Goal: Download file/media

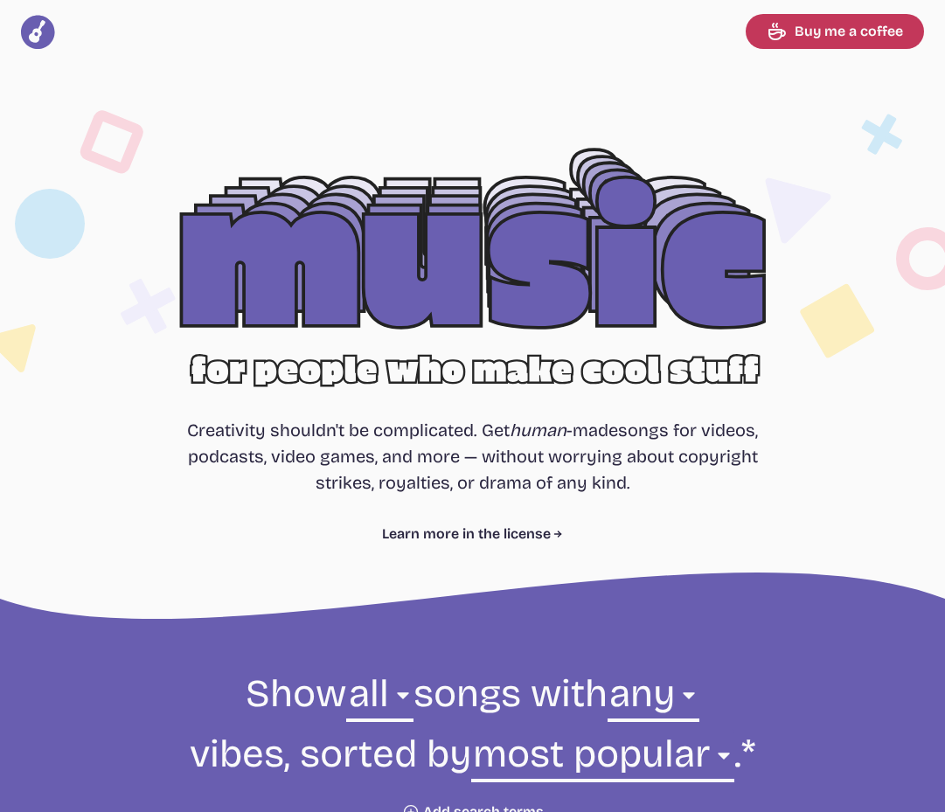
select select "most popular"
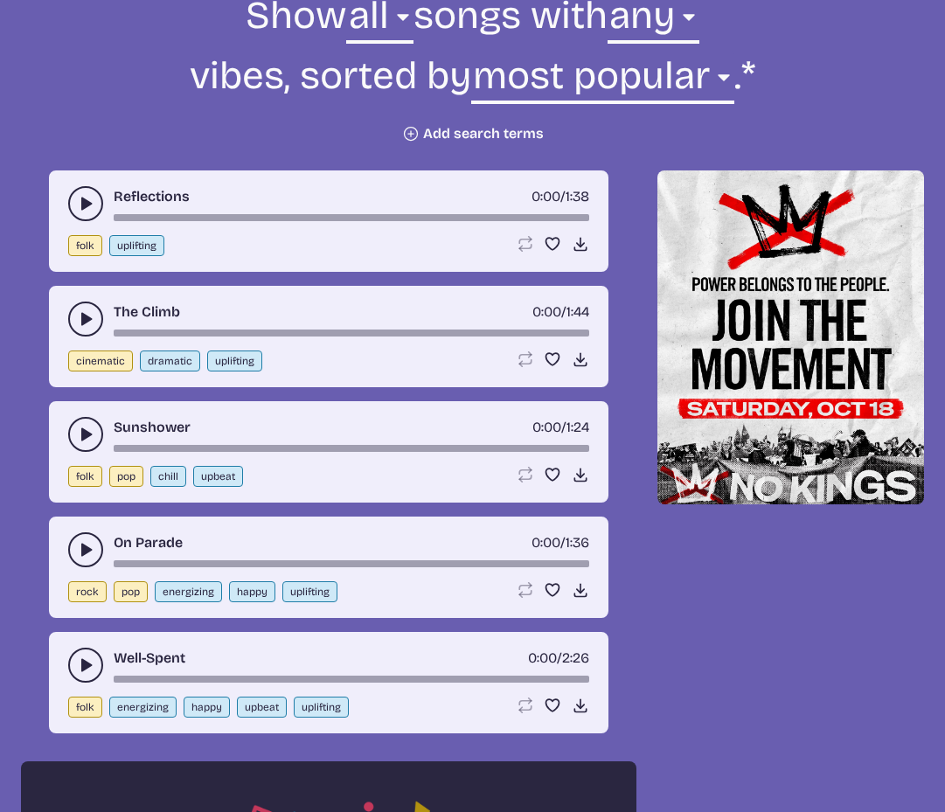
scroll to position [689, 0]
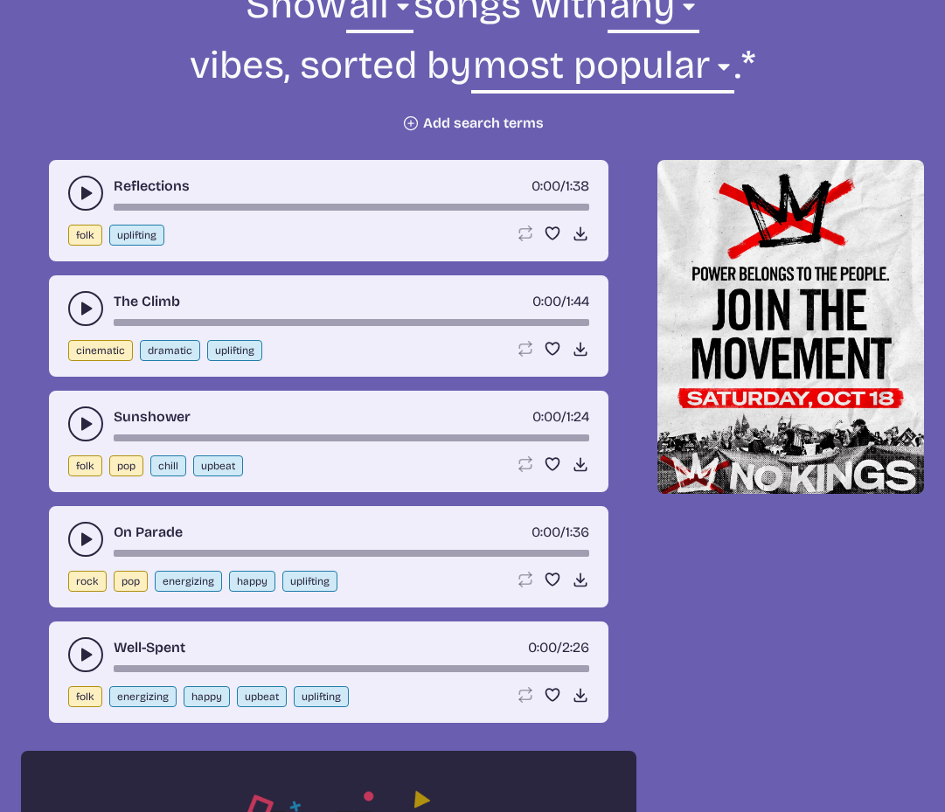
click at [79, 191] on icon "play-pause toggle" at bounding box center [85, 192] width 17 height 17
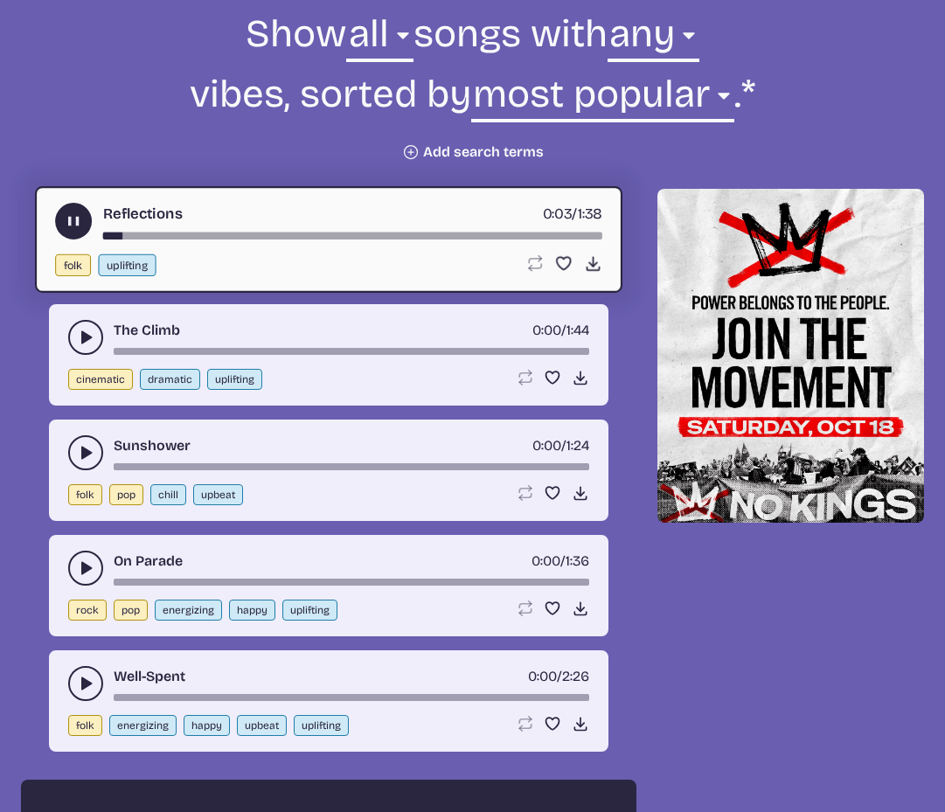
scroll to position [637, 0]
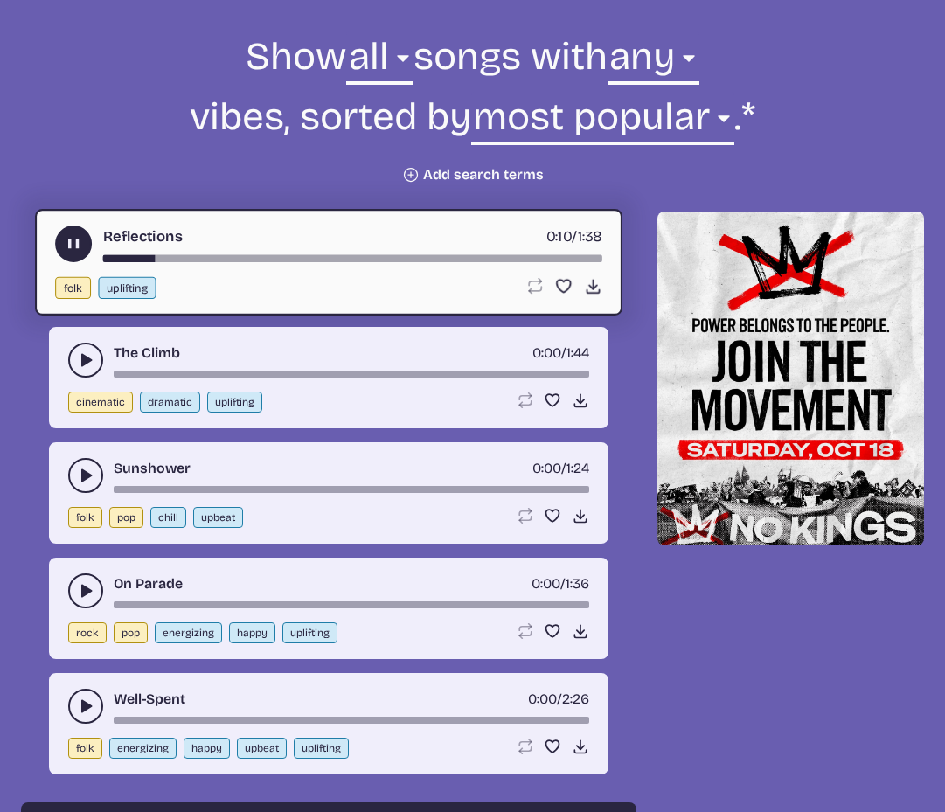
click at [74, 240] on use "play-pause toggle" at bounding box center [74, 244] width 18 height 18
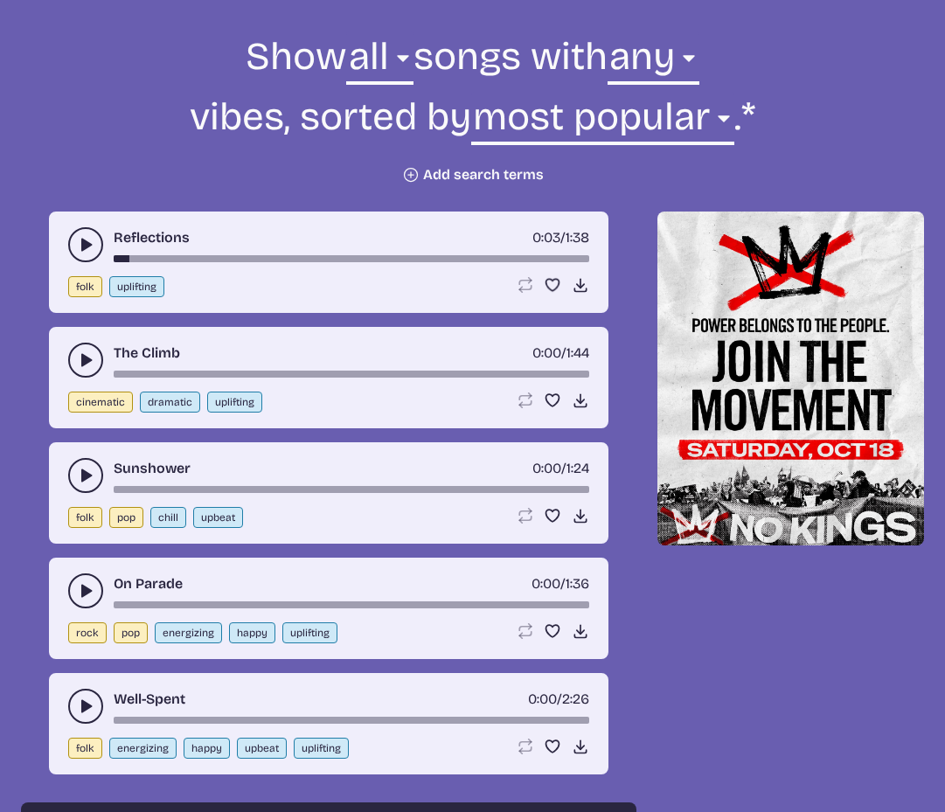
click at [80, 241] on icon "play-pause toggle" at bounding box center [85, 244] width 17 height 17
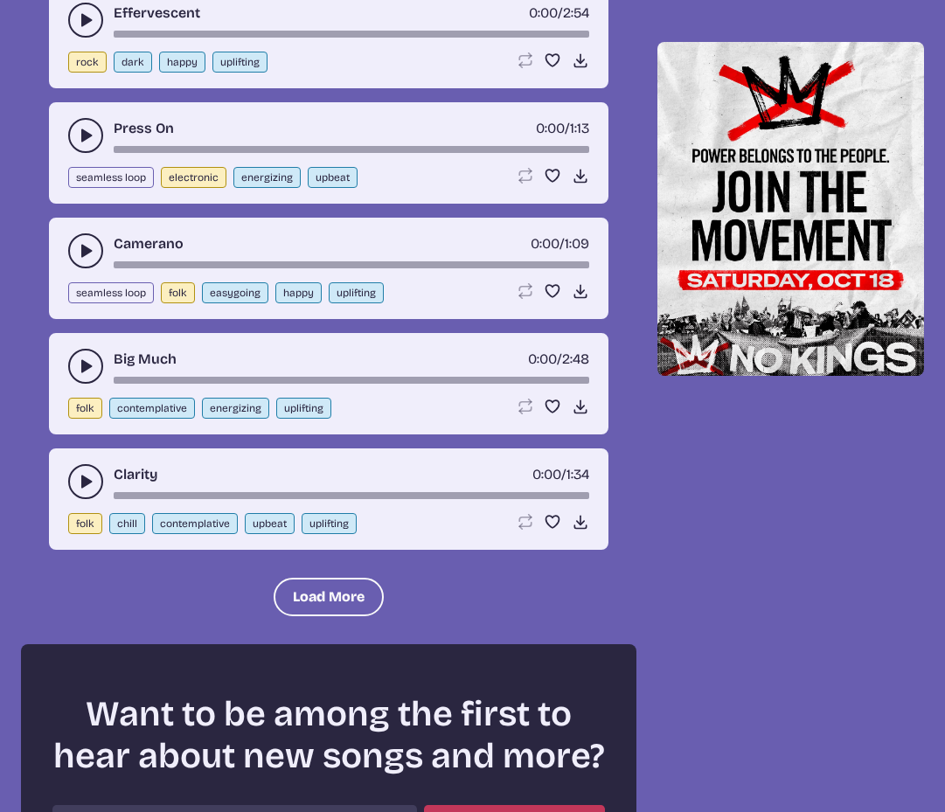
scroll to position [1875, 0]
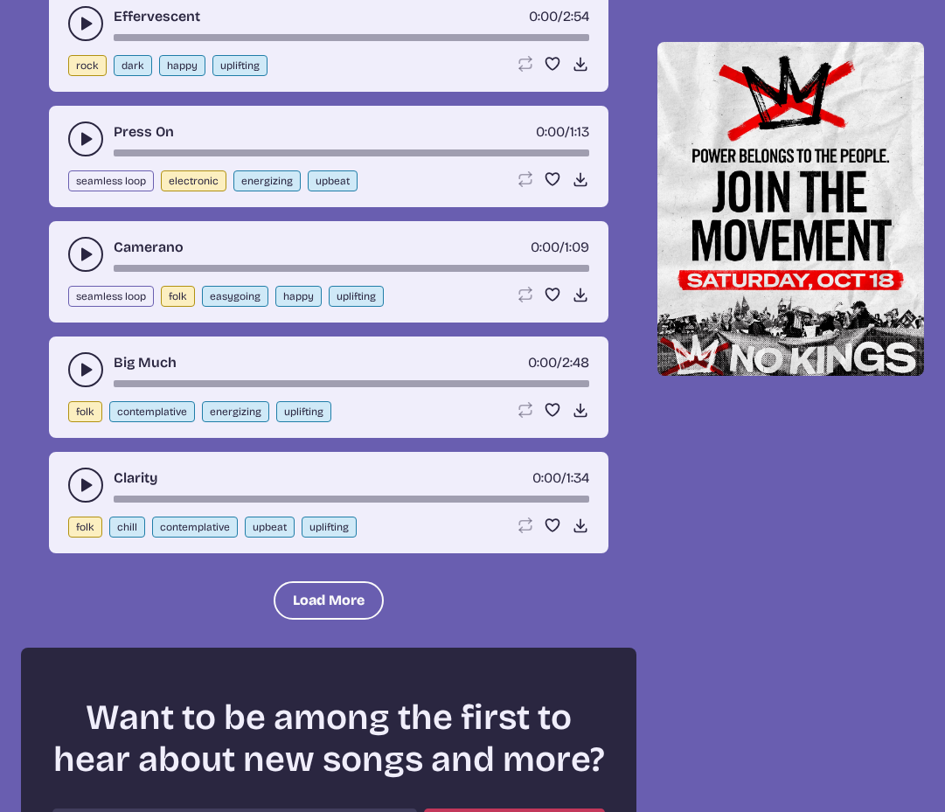
click at [80, 483] on icon "play-pause toggle" at bounding box center [85, 484] width 17 height 17
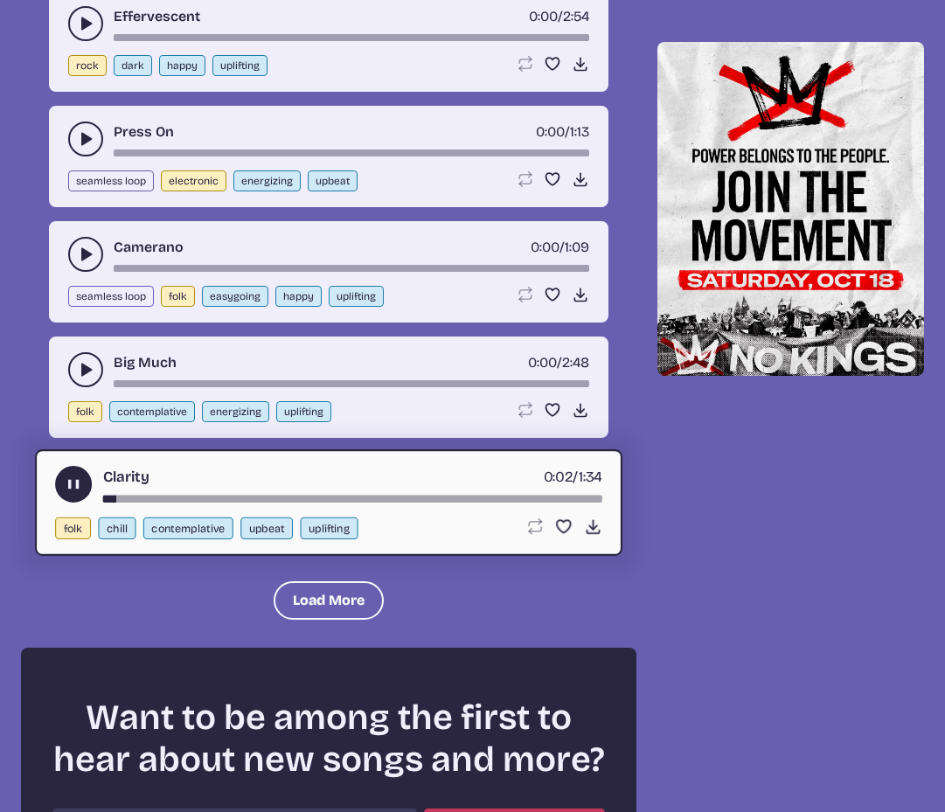
click at [84, 369] on use "play-pause toggle" at bounding box center [85, 369] width 17 height 17
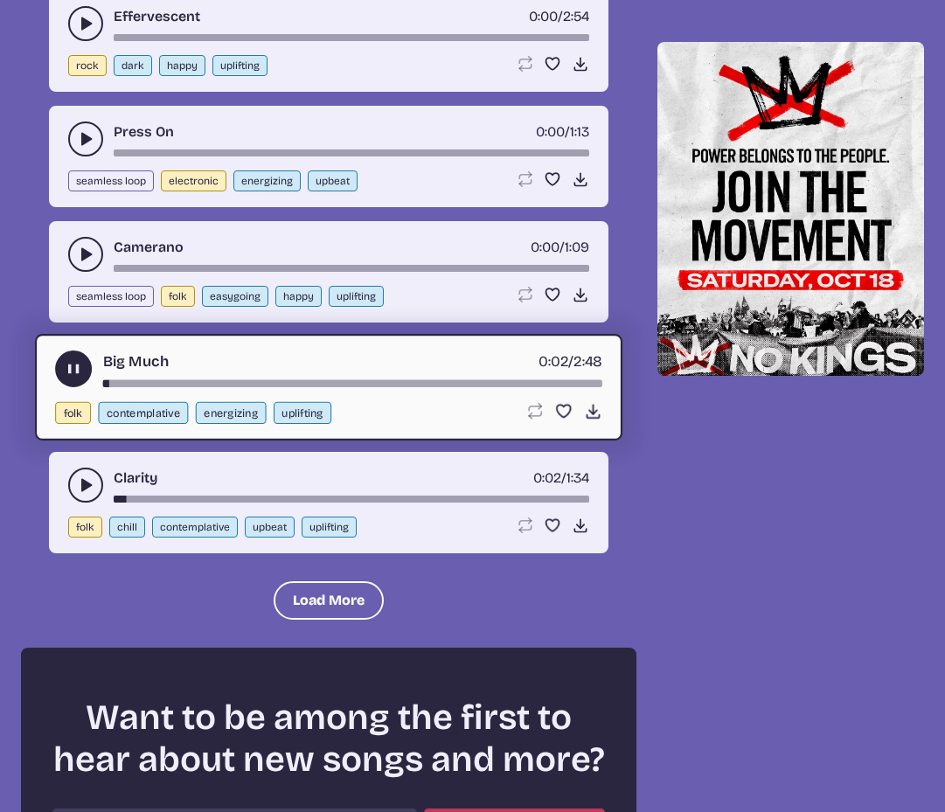
click at [81, 251] on use "play-pause toggle" at bounding box center [85, 254] width 17 height 17
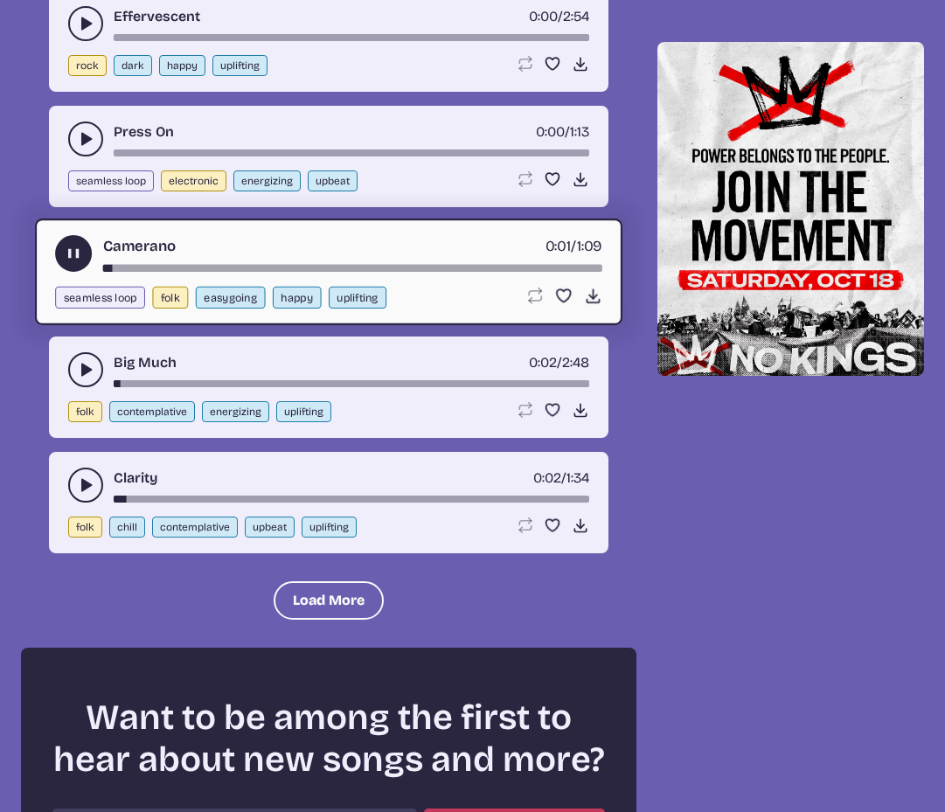
click at [81, 143] on use "play-pause toggle" at bounding box center [85, 138] width 17 height 17
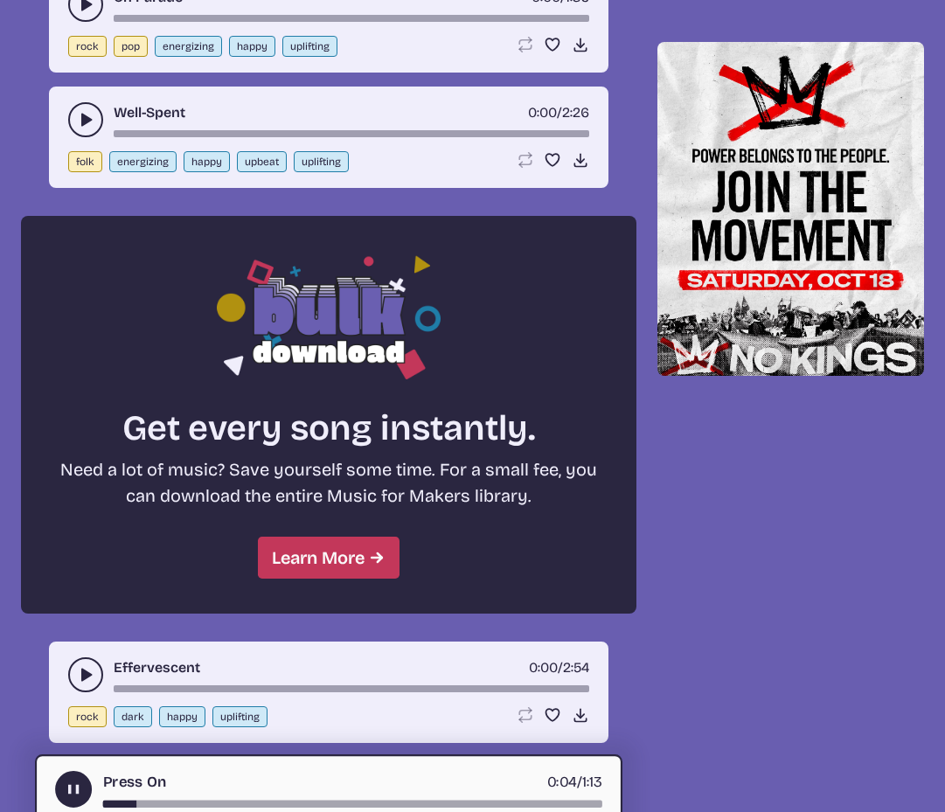
scroll to position [1231, 0]
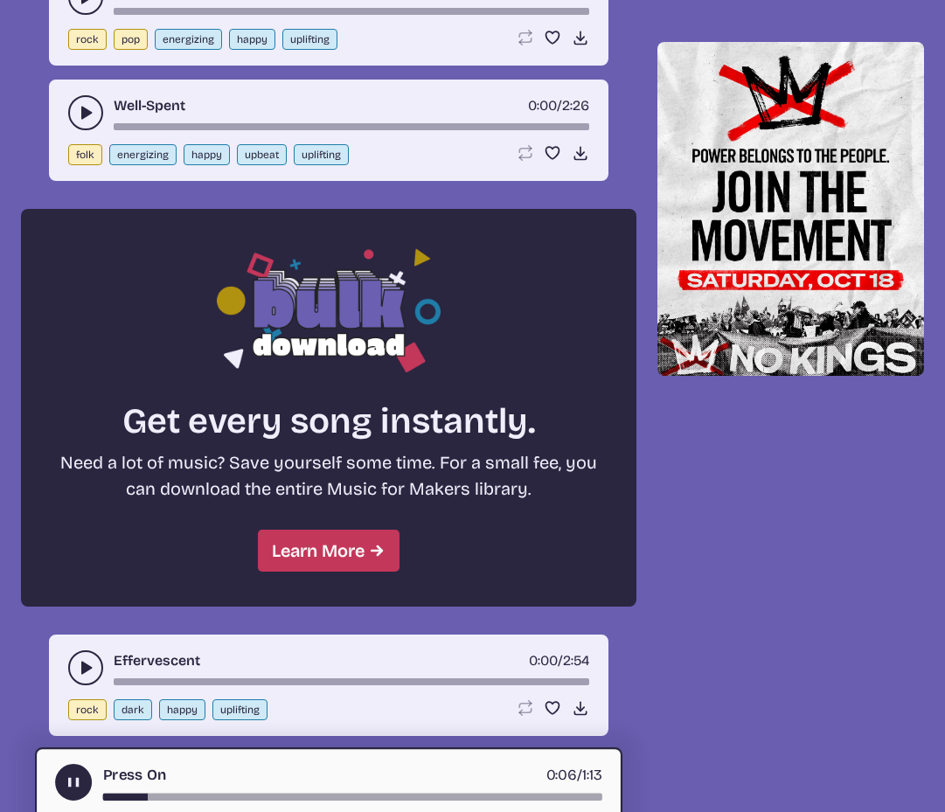
click at [78, 657] on button "play-pause toggle" at bounding box center [85, 667] width 35 height 35
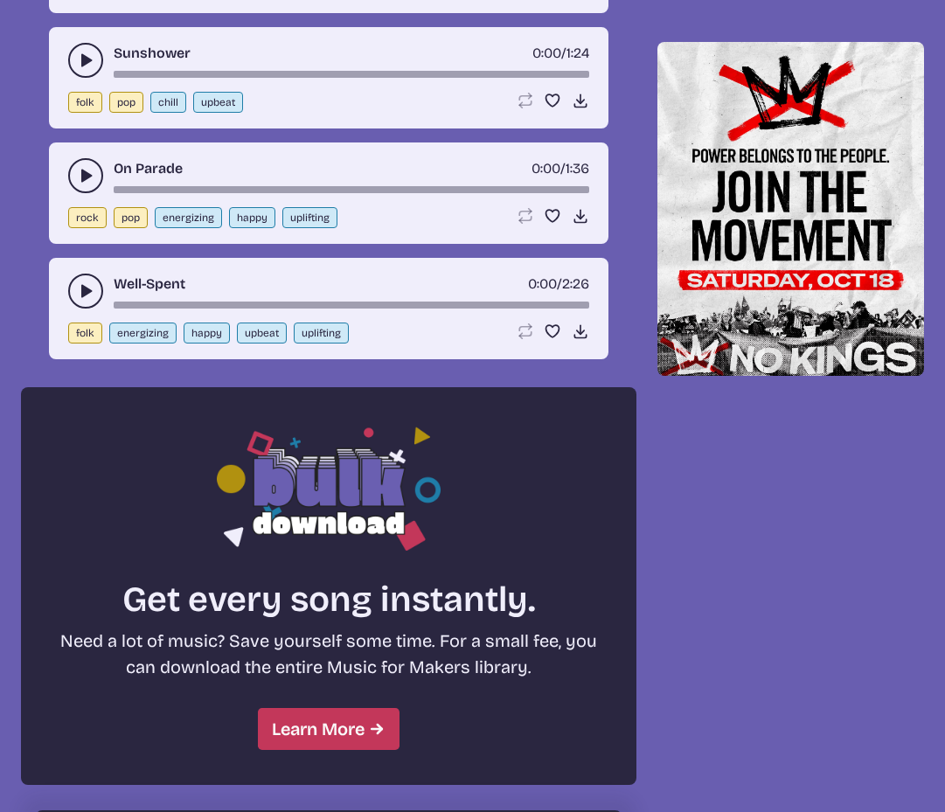
scroll to position [1014, 0]
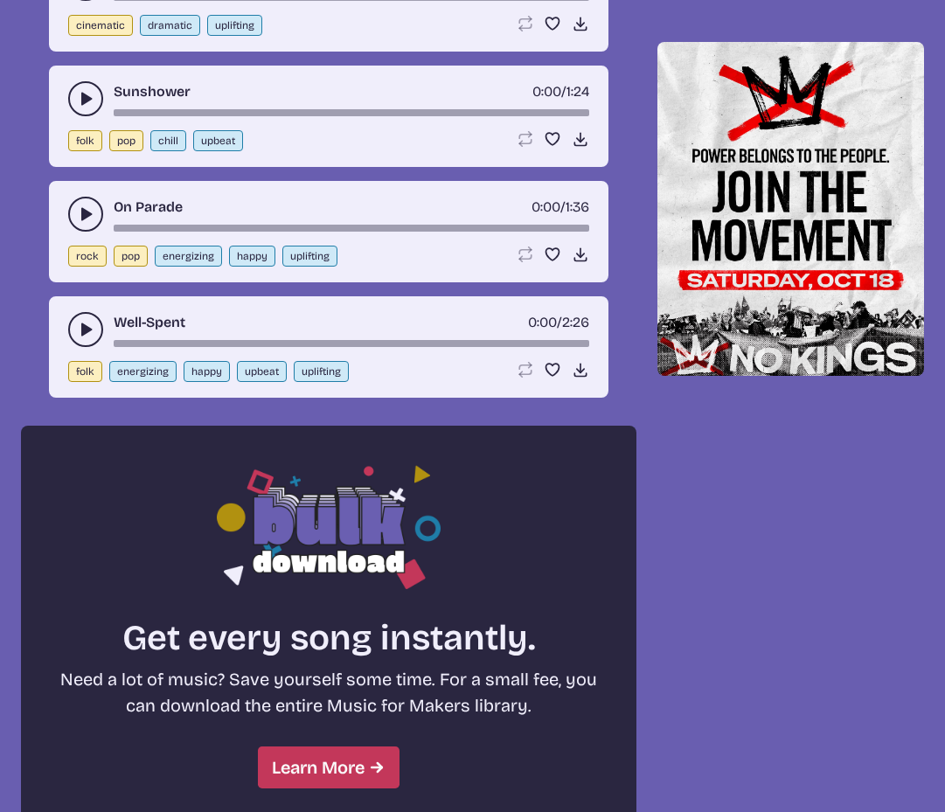
click at [80, 321] on icon "play-pause toggle" at bounding box center [85, 329] width 17 height 17
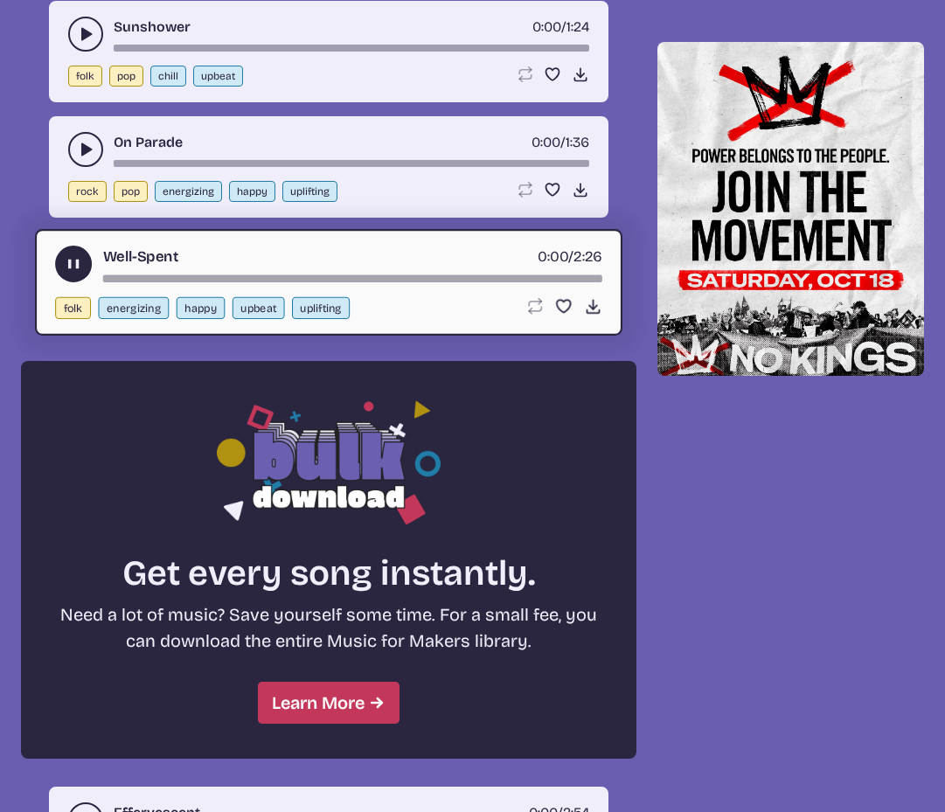
scroll to position [1025, 0]
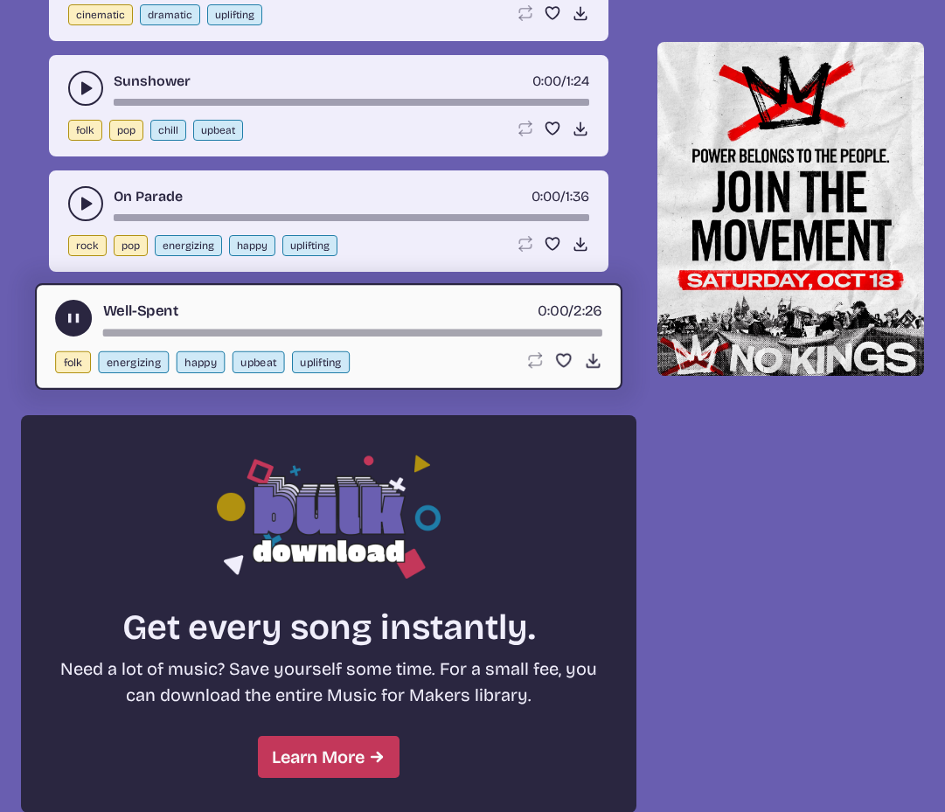
click at [86, 201] on use "play-pause toggle" at bounding box center [85, 203] width 17 height 17
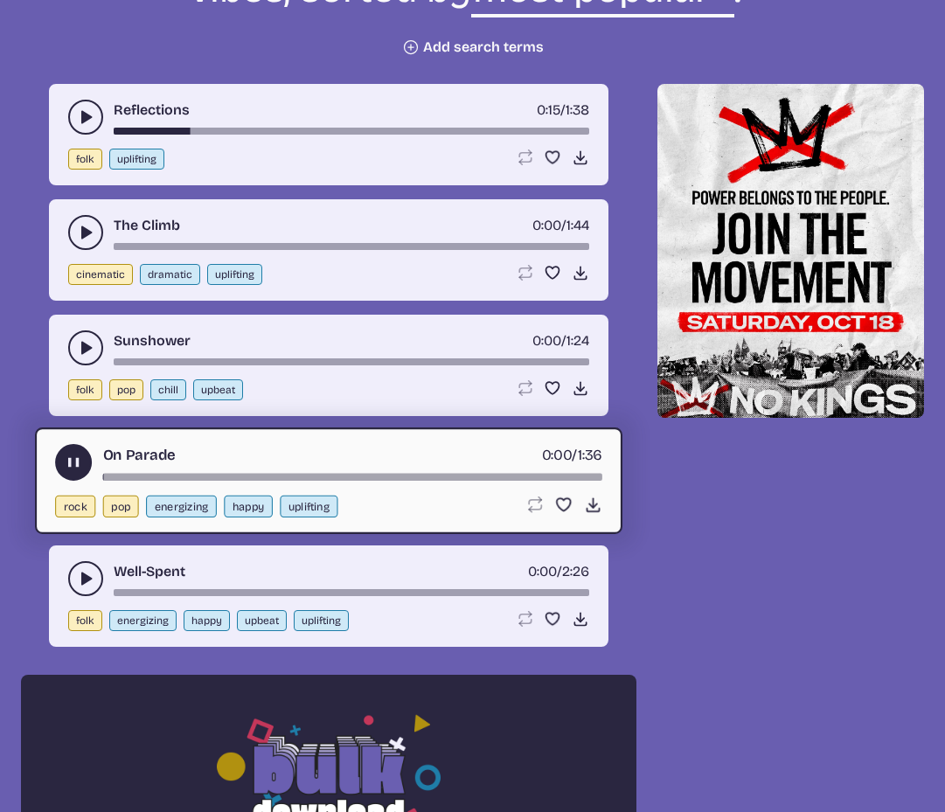
scroll to position [700, 0]
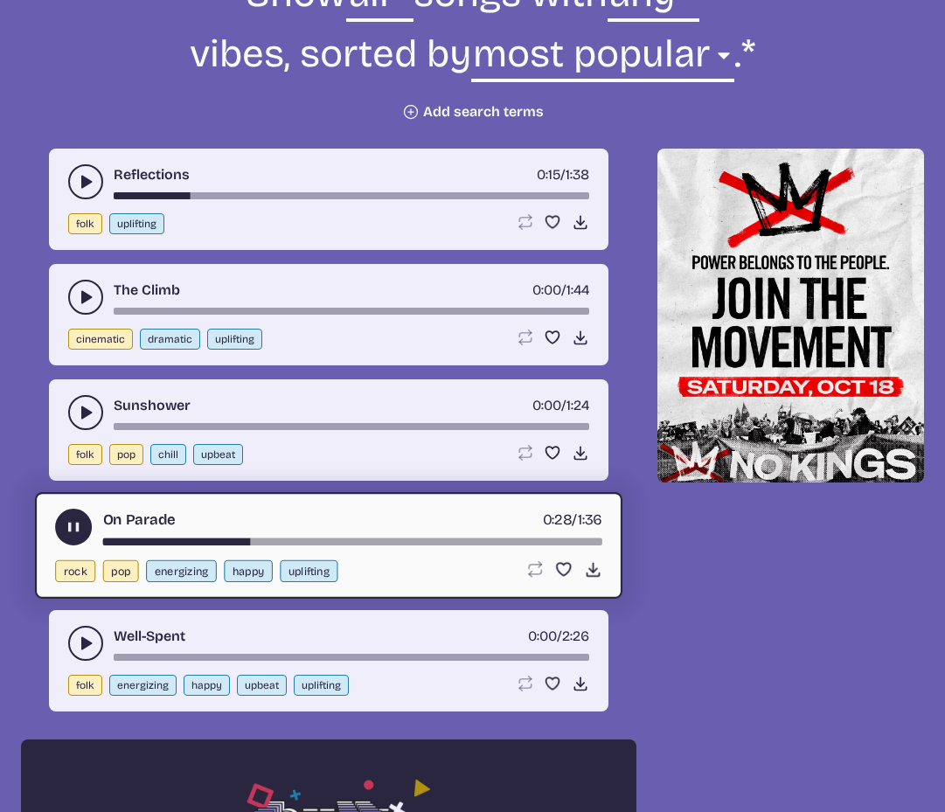
click at [76, 407] on button "play-pause toggle" at bounding box center [85, 412] width 35 height 35
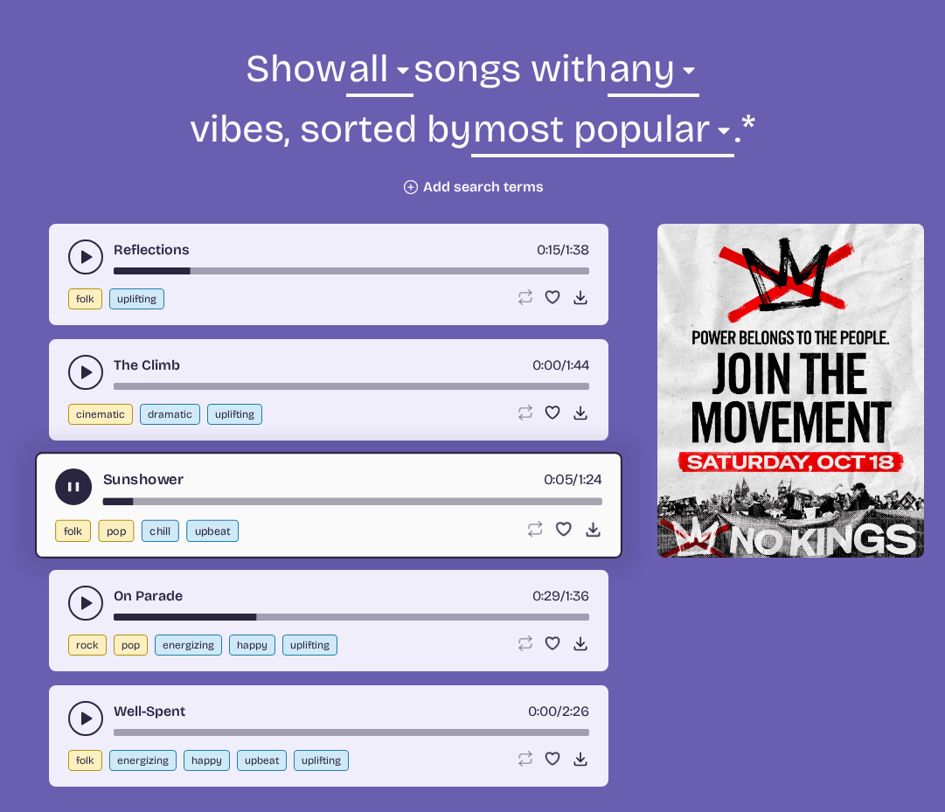
scroll to position [624, 0]
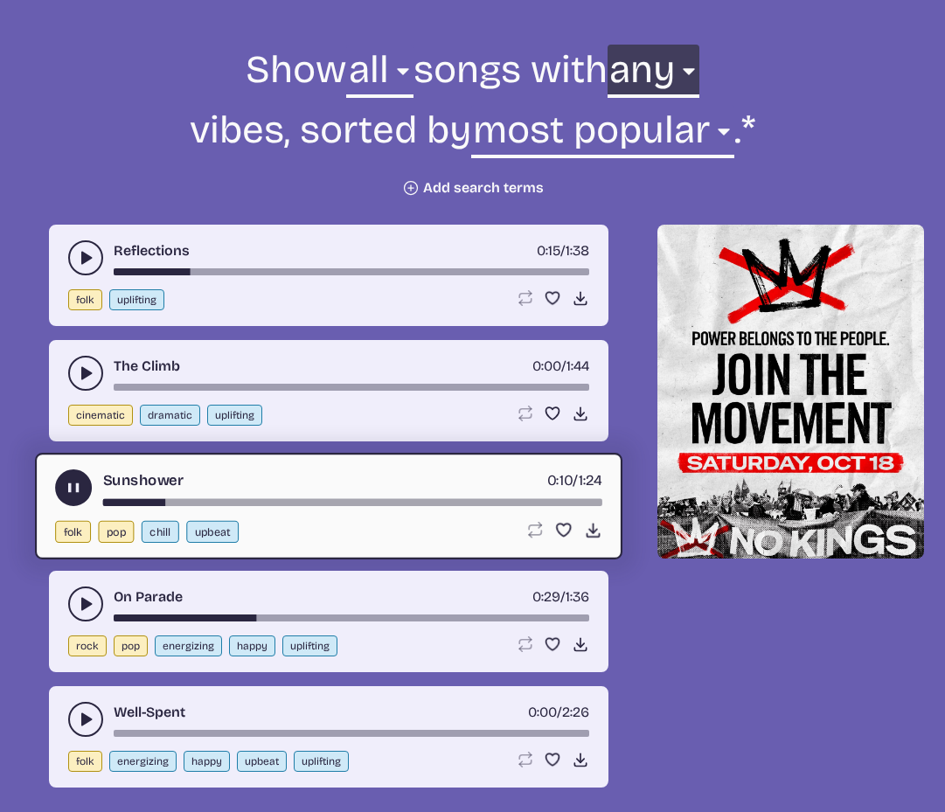
click at [608, 74] on select "any aggressive chill contemplative dark dramatic easygoing energizing happy ser…" at bounding box center [654, 75] width 92 height 60
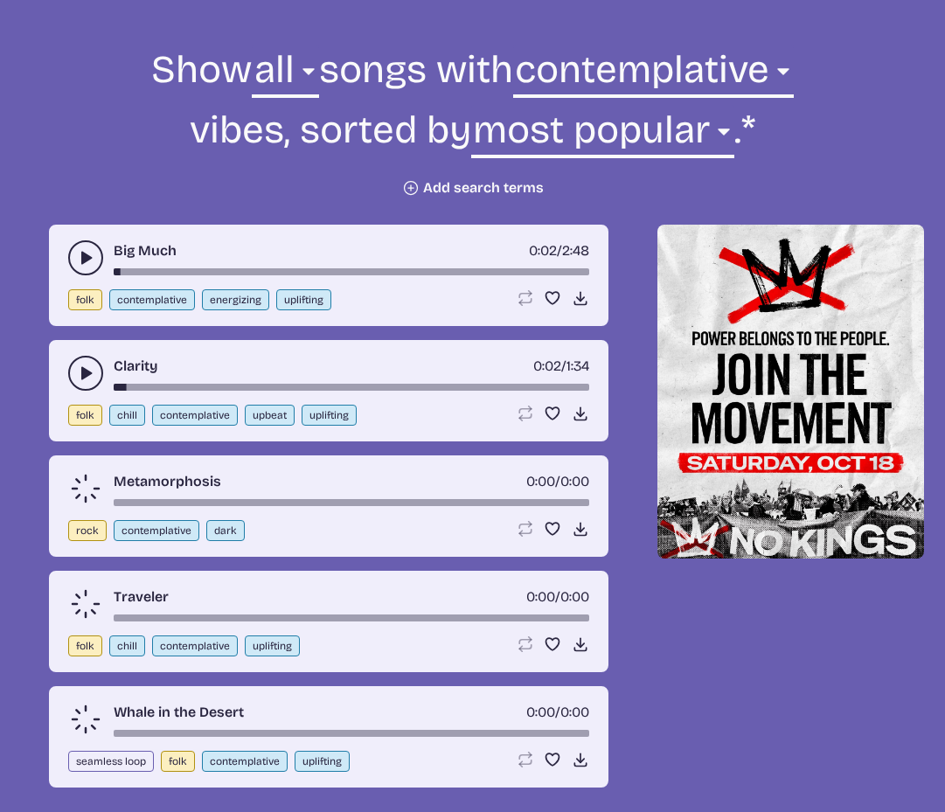
click at [80, 247] on button "play-pause toggle" at bounding box center [85, 257] width 35 height 35
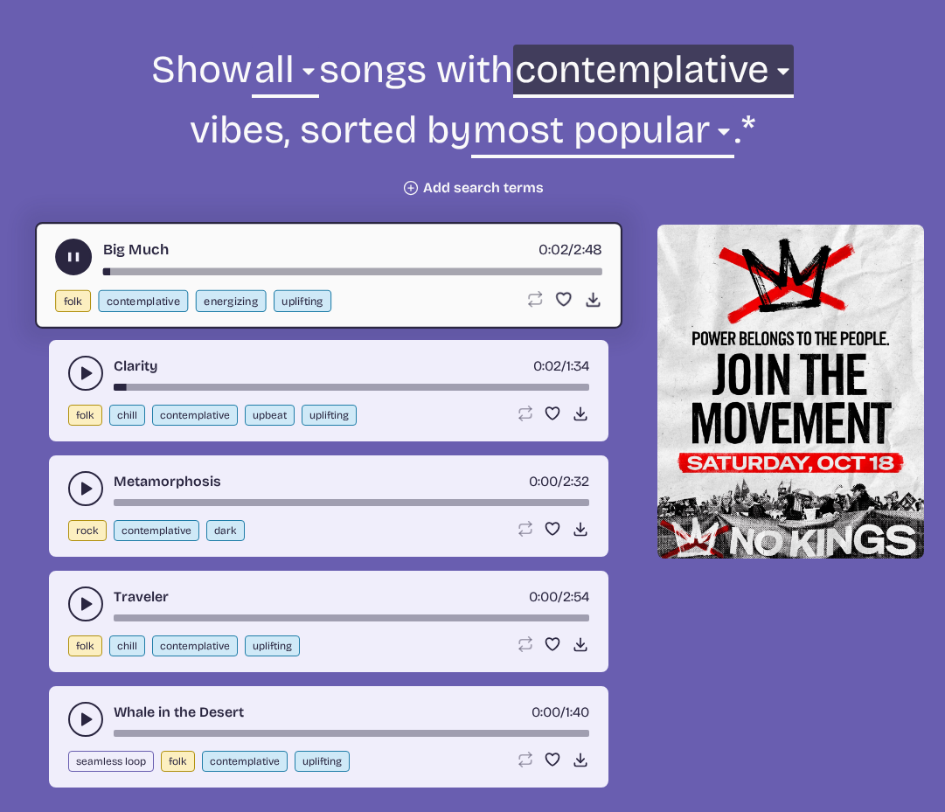
click at [630, 64] on select "any aggressive chill contemplative dark dramatic easygoing energizing happy ser…" at bounding box center [653, 75] width 281 height 60
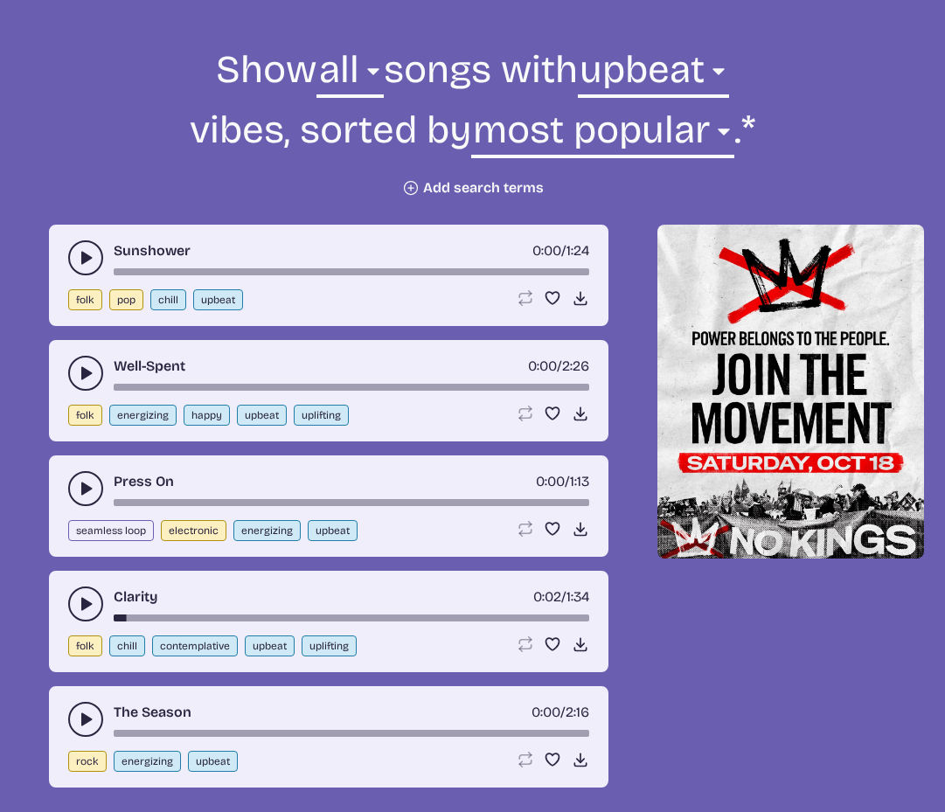
click at [80, 259] on icon "play-pause toggle" at bounding box center [85, 257] width 17 height 17
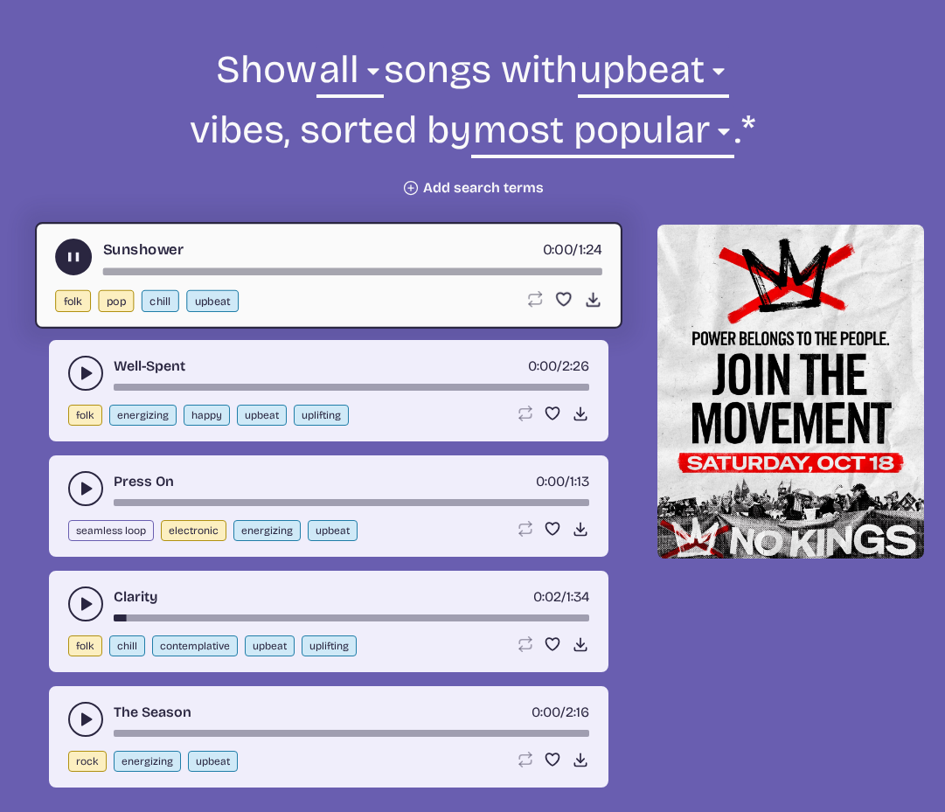
scroll to position [699, 0]
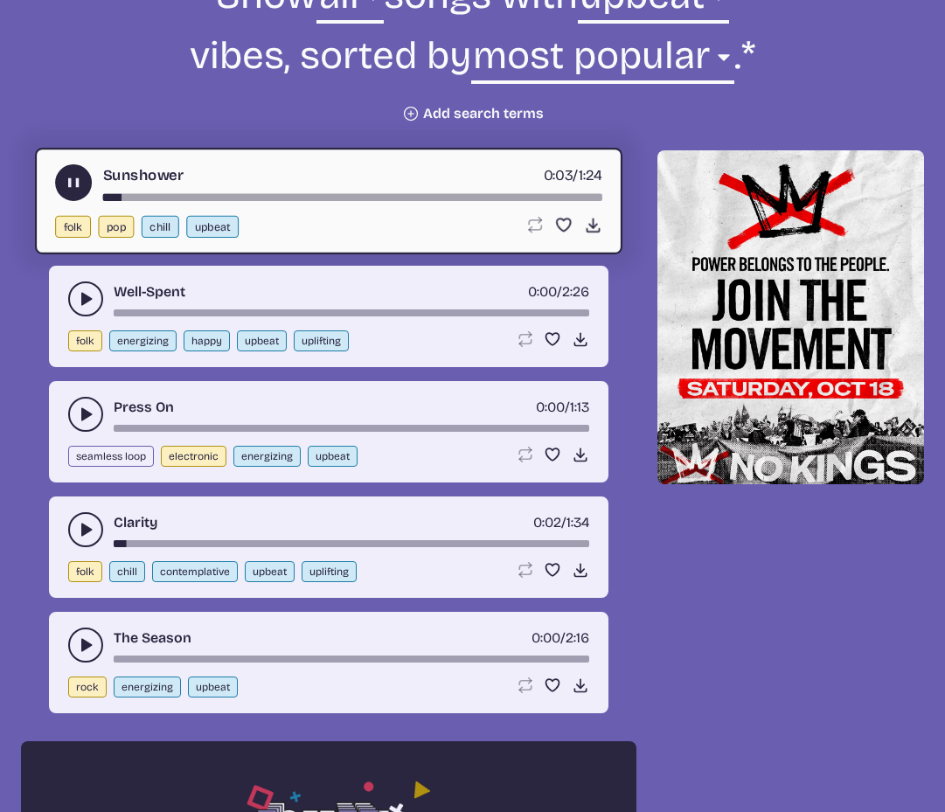
click at [80, 527] on icon "play-pause toggle" at bounding box center [85, 529] width 17 height 17
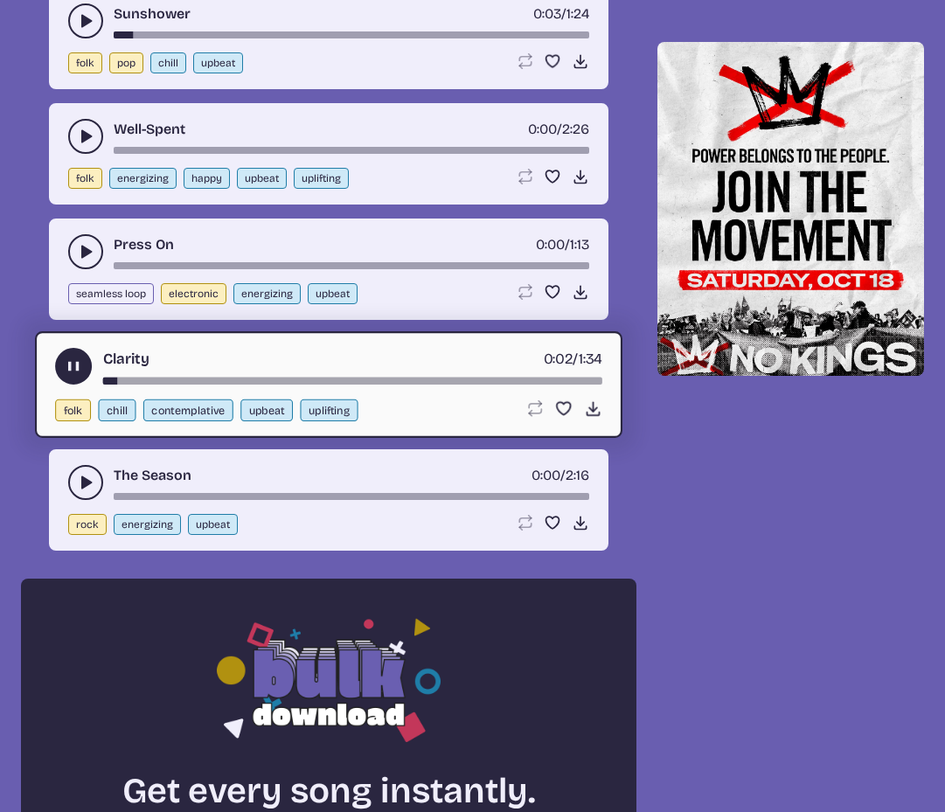
scroll to position [777, 0]
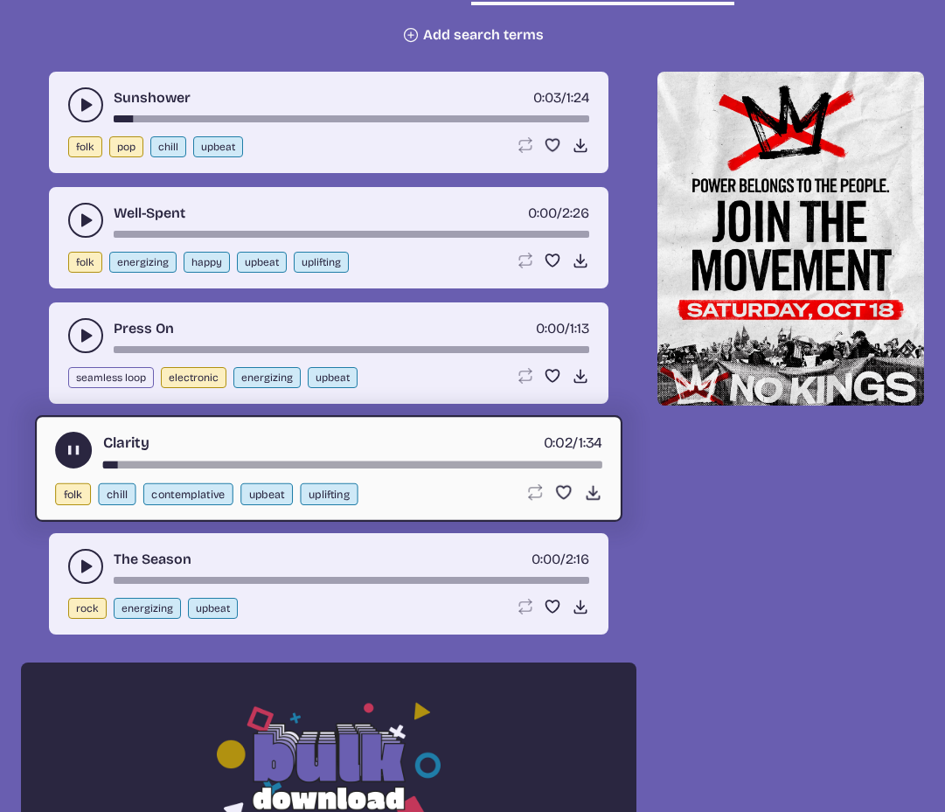
click at [104, 462] on div "song-time-bar" at bounding box center [352, 465] width 499 height 7
click at [79, 326] on button "play-pause toggle" at bounding box center [85, 335] width 35 height 35
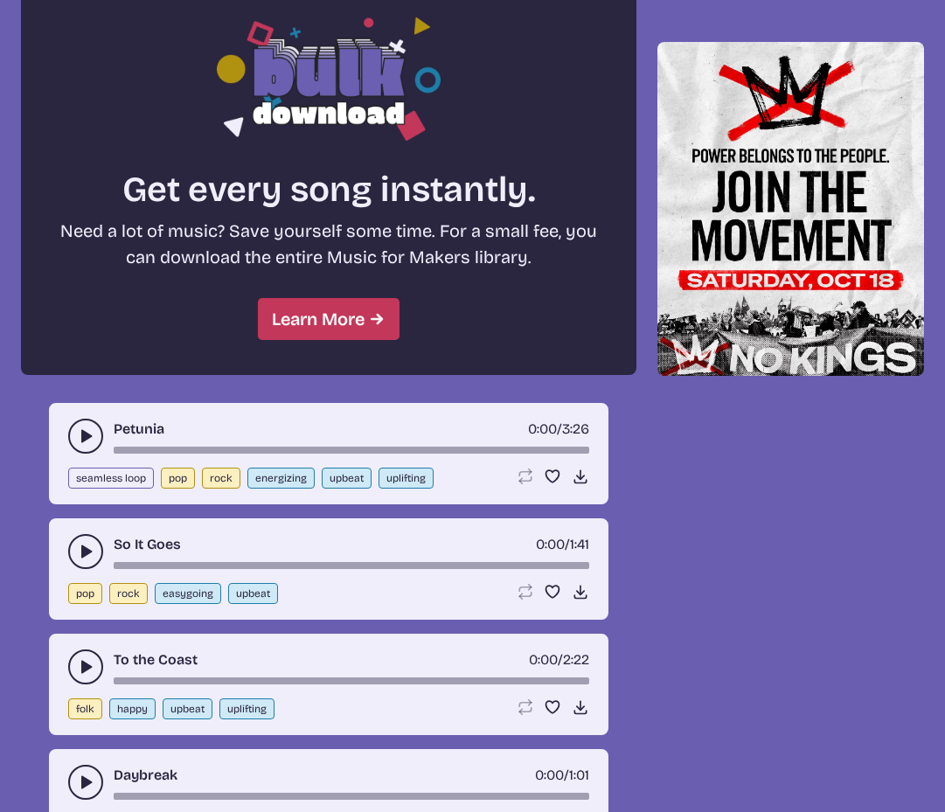
scroll to position [1469, 0]
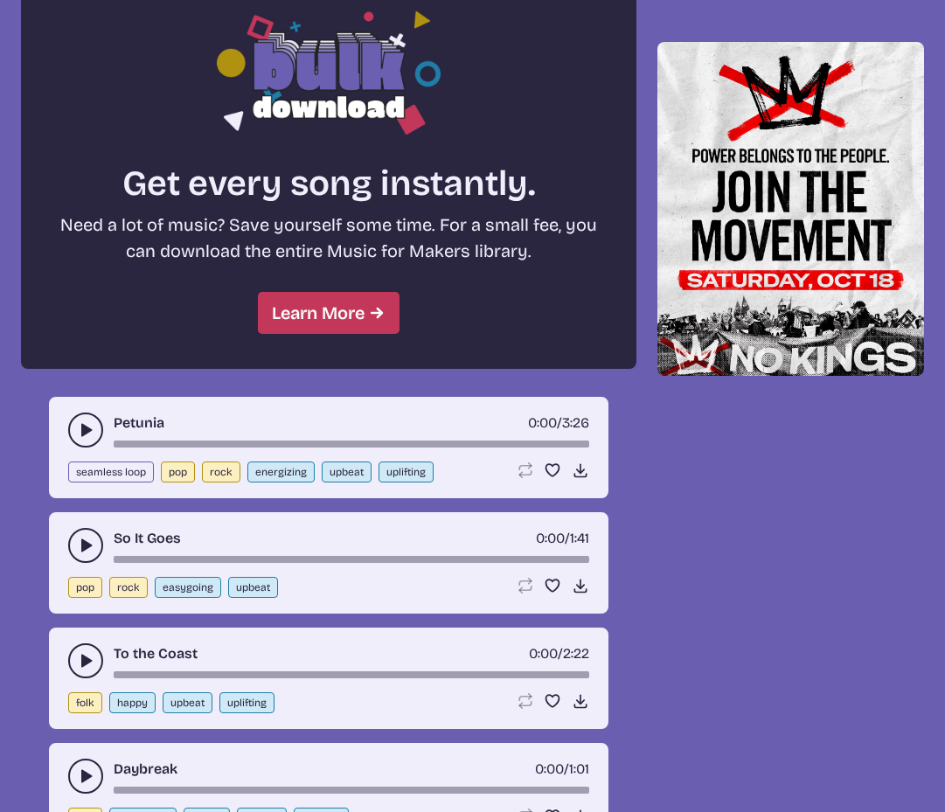
click at [79, 431] on icon "play-pause toggle" at bounding box center [85, 429] width 17 height 17
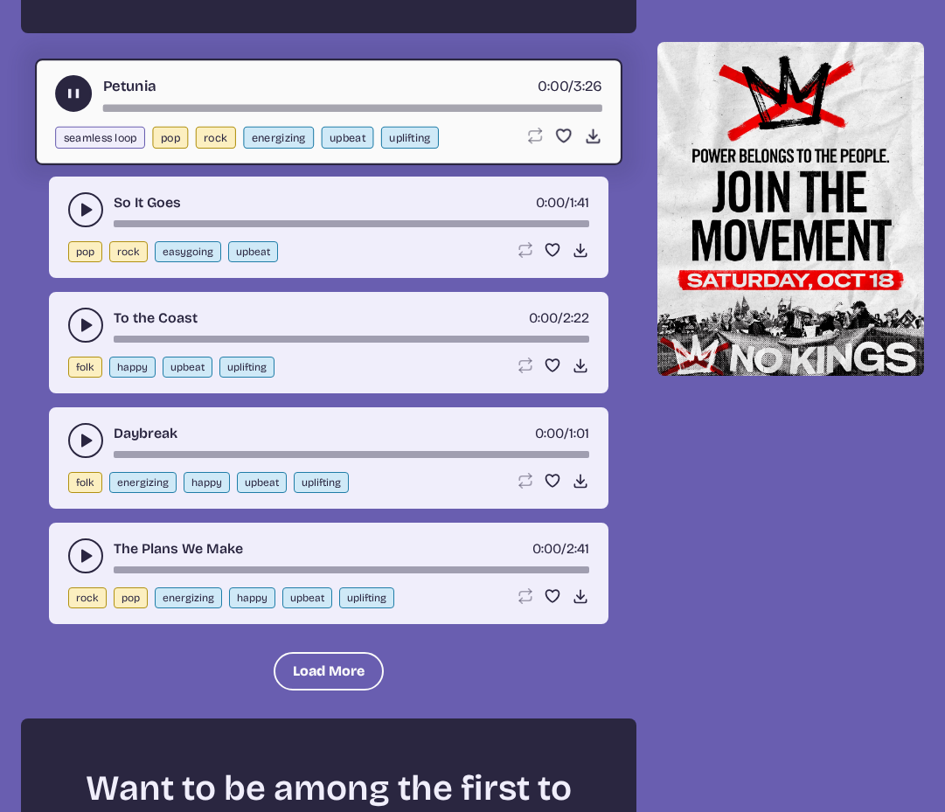
scroll to position [1844, 0]
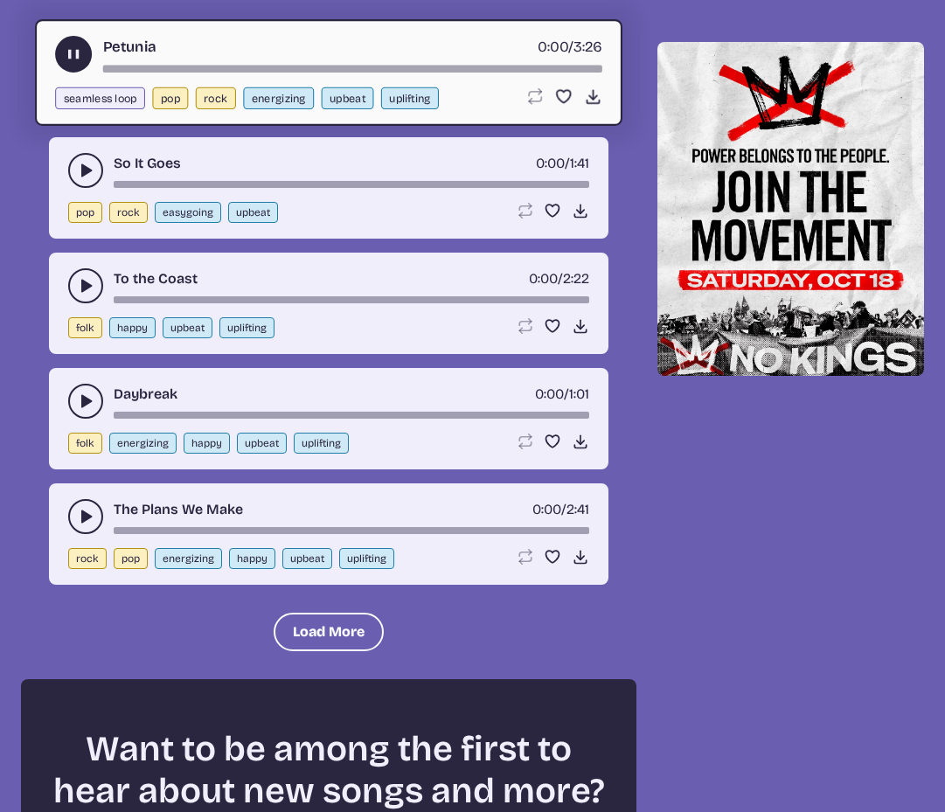
click at [86, 514] on use "play-pause toggle" at bounding box center [85, 516] width 17 height 17
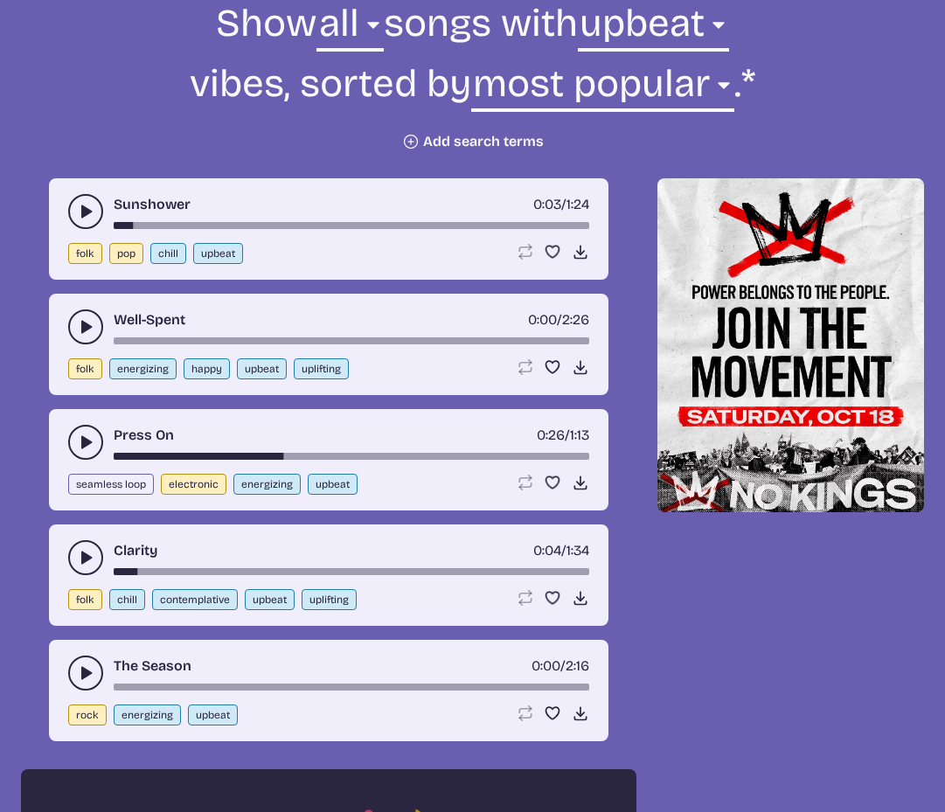
scroll to position [664, 0]
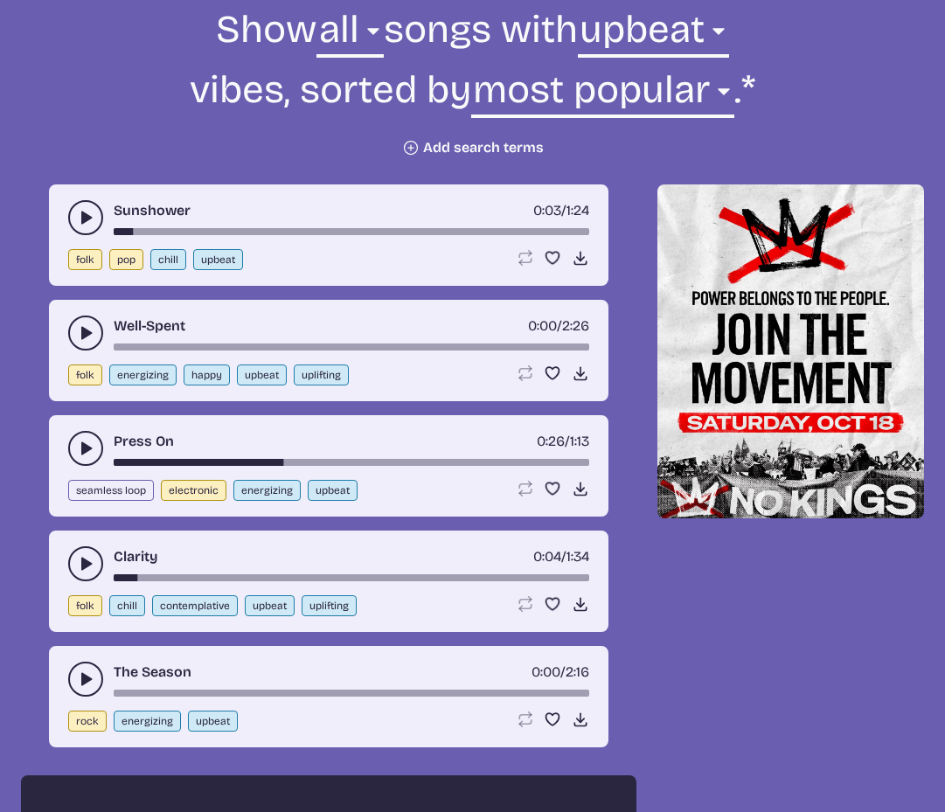
click at [86, 449] on use "play-pause toggle" at bounding box center [85, 448] width 17 height 17
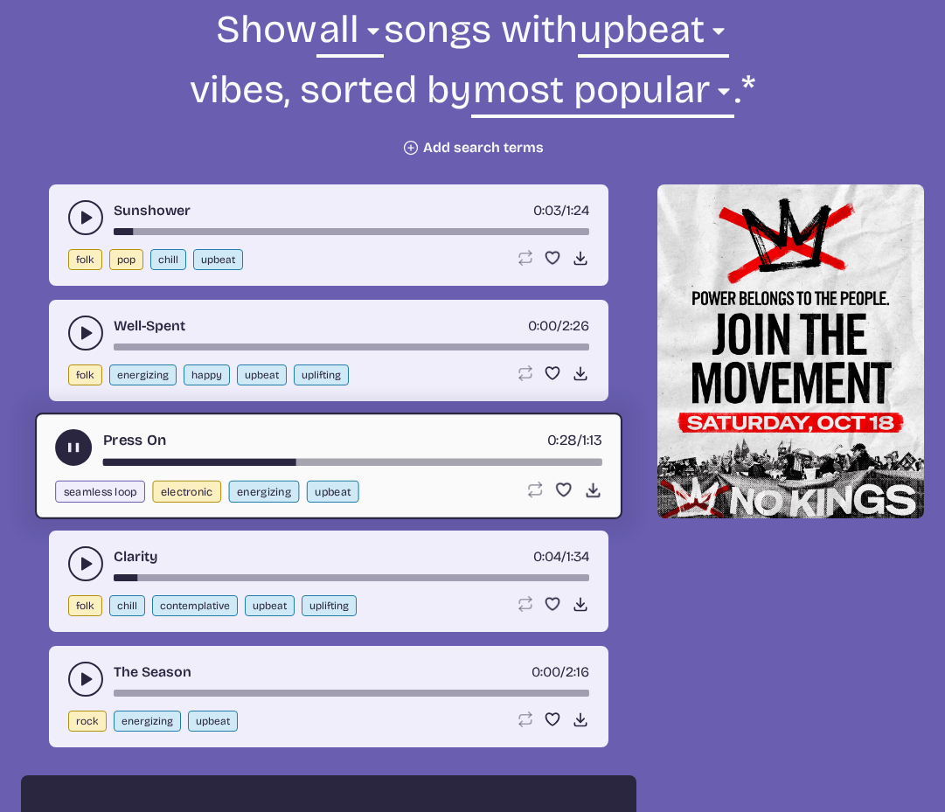
click at [108, 459] on div "song-time-bar" at bounding box center [352, 462] width 499 height 7
click at [84, 212] on use "play-pause toggle" at bounding box center [85, 217] width 17 height 17
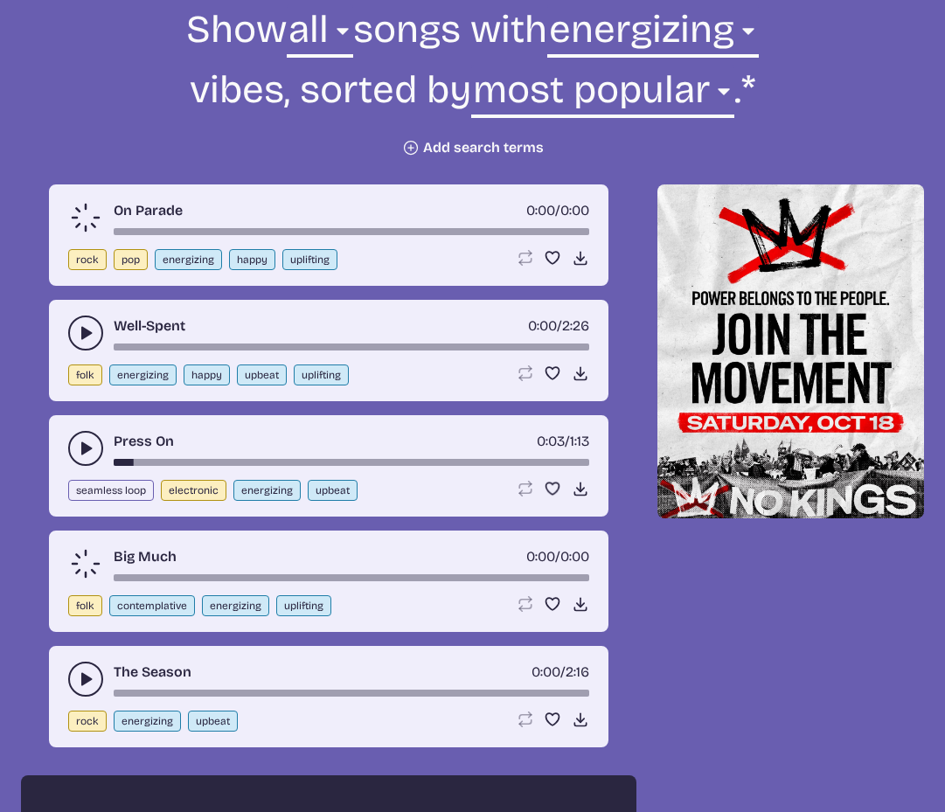
click at [84, 220] on icon at bounding box center [86, 218] width 44 height 44
click at [84, 220] on icon at bounding box center [85, 218] width 41 height 41
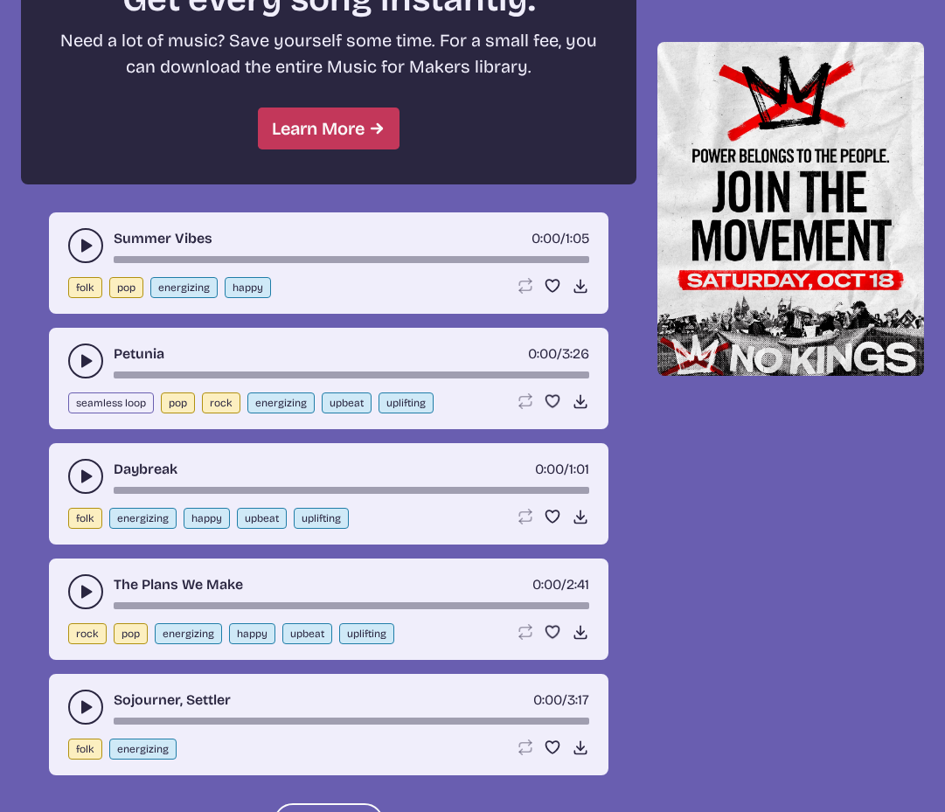
scroll to position [1715, 0]
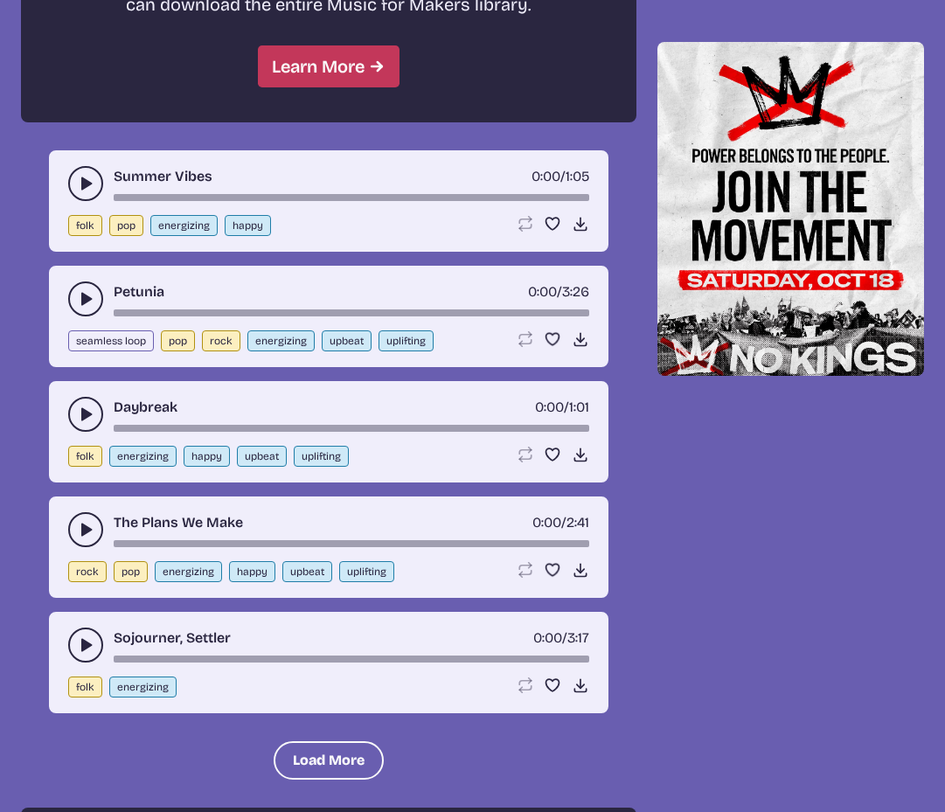
click at [93, 273] on div "Petunia 0:00 / 3:26 seamless loop pop rock energizing upbeat uplifting Loop son…" at bounding box center [329, 316] width 560 height 101
click at [87, 286] on button "play-pause toggle" at bounding box center [85, 299] width 35 height 35
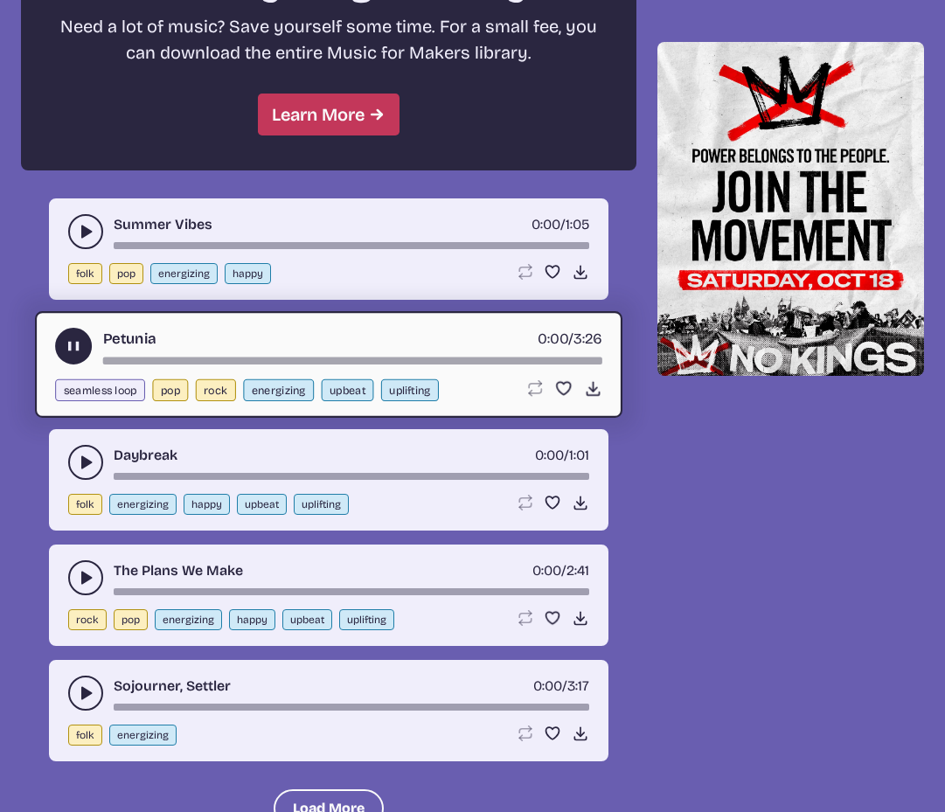
scroll to position [1538, 0]
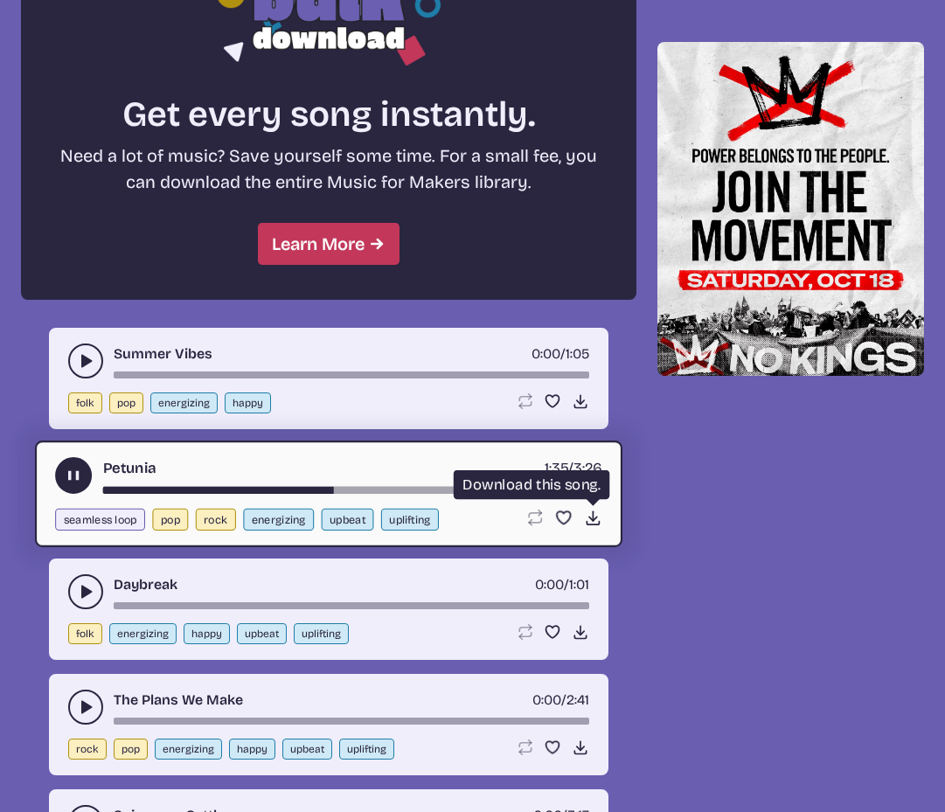
click at [589, 515] on icon "Download song" at bounding box center [593, 518] width 18 height 18
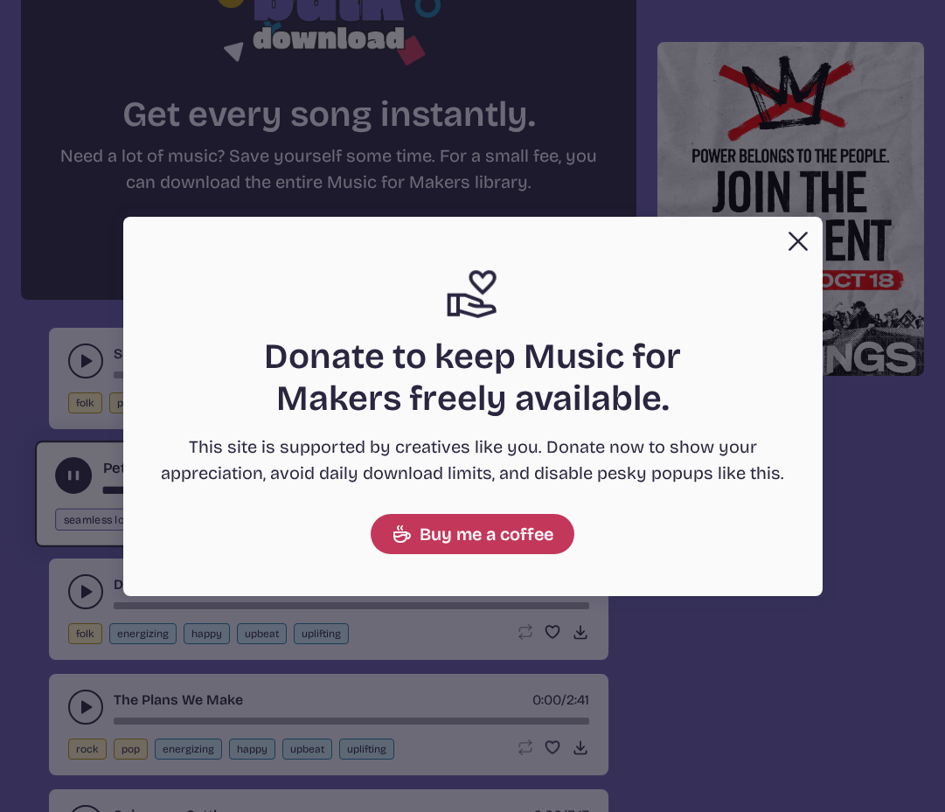
click at [790, 237] on button "Close" at bounding box center [798, 241] width 35 height 35
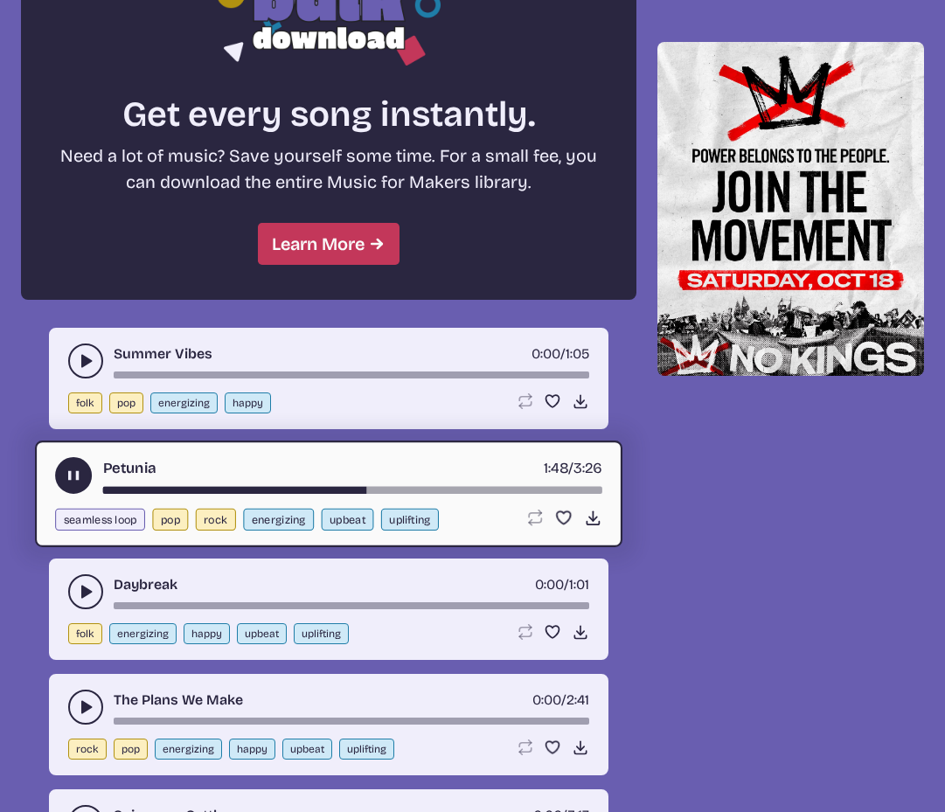
click at [61, 460] on div "Petunia 1:48 / 3:26" at bounding box center [328, 475] width 547 height 37
click at [68, 471] on use "play-pause toggle" at bounding box center [74, 476] width 18 height 18
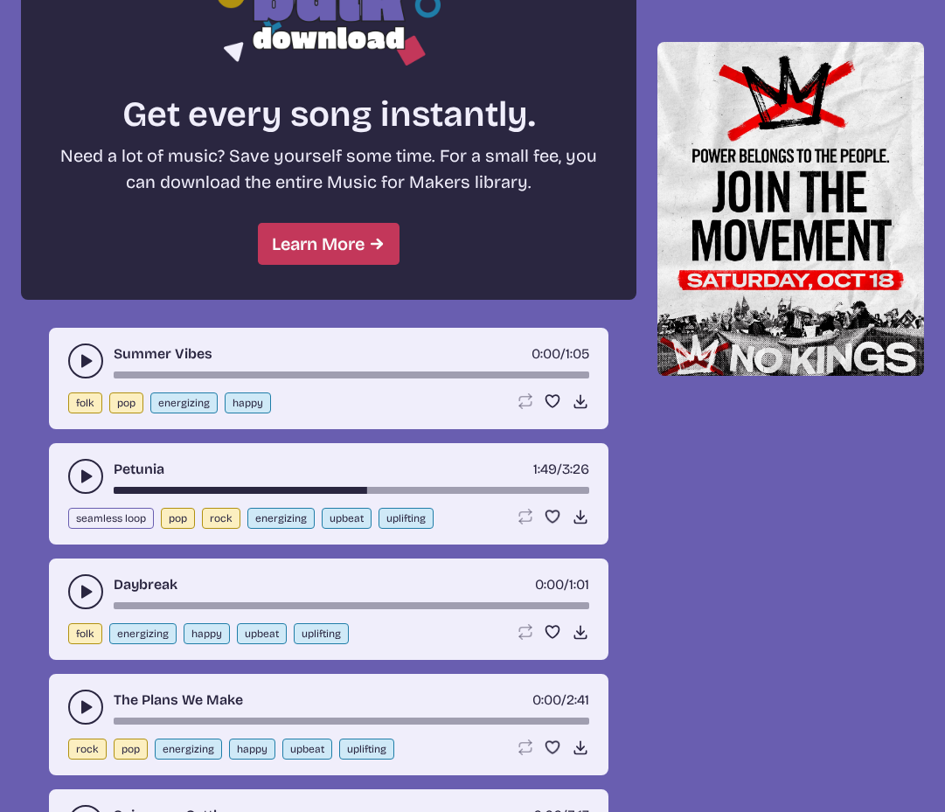
click at [82, 363] on use "play-pause toggle" at bounding box center [85, 360] width 17 height 17
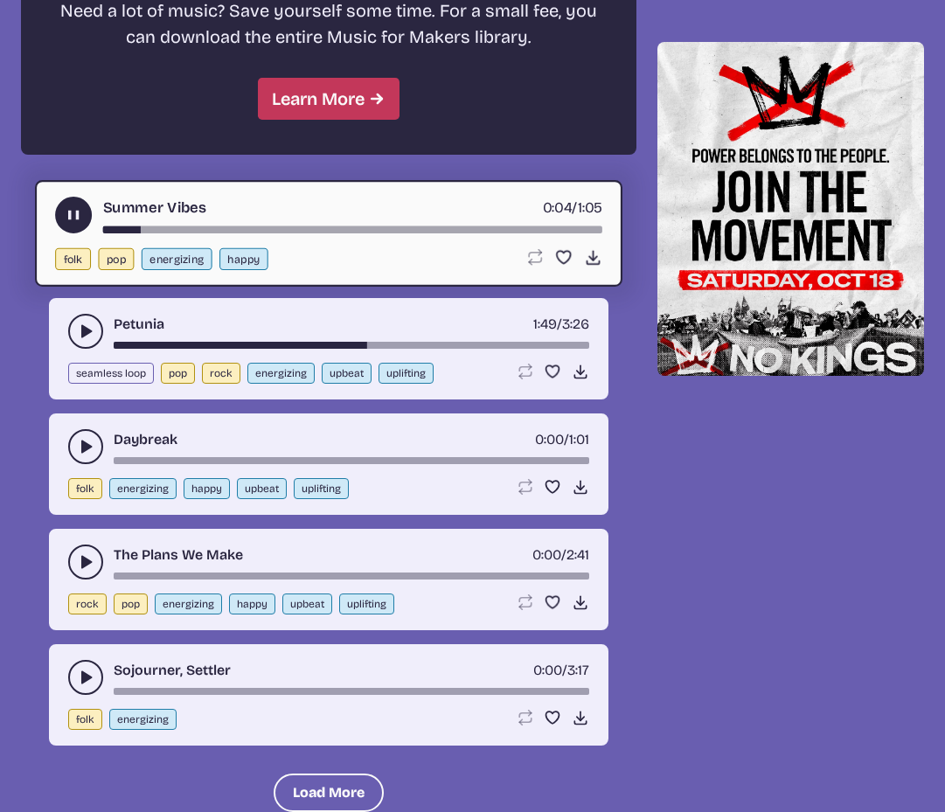
scroll to position [1695, 0]
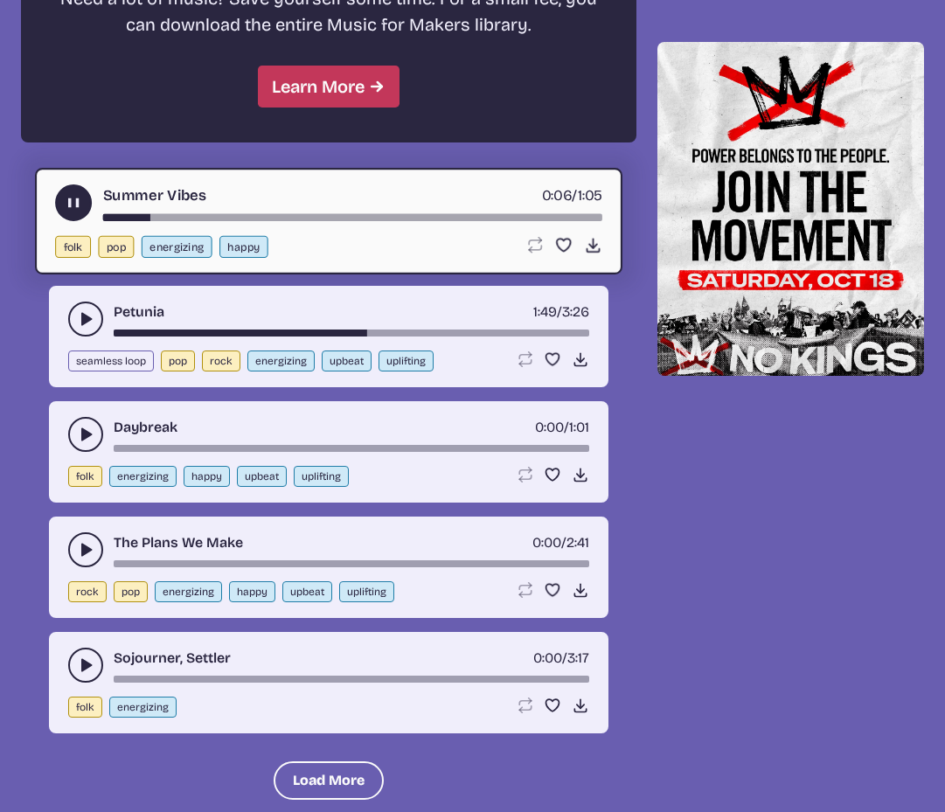
click at [73, 553] on button "play-pause toggle" at bounding box center [85, 549] width 35 height 35
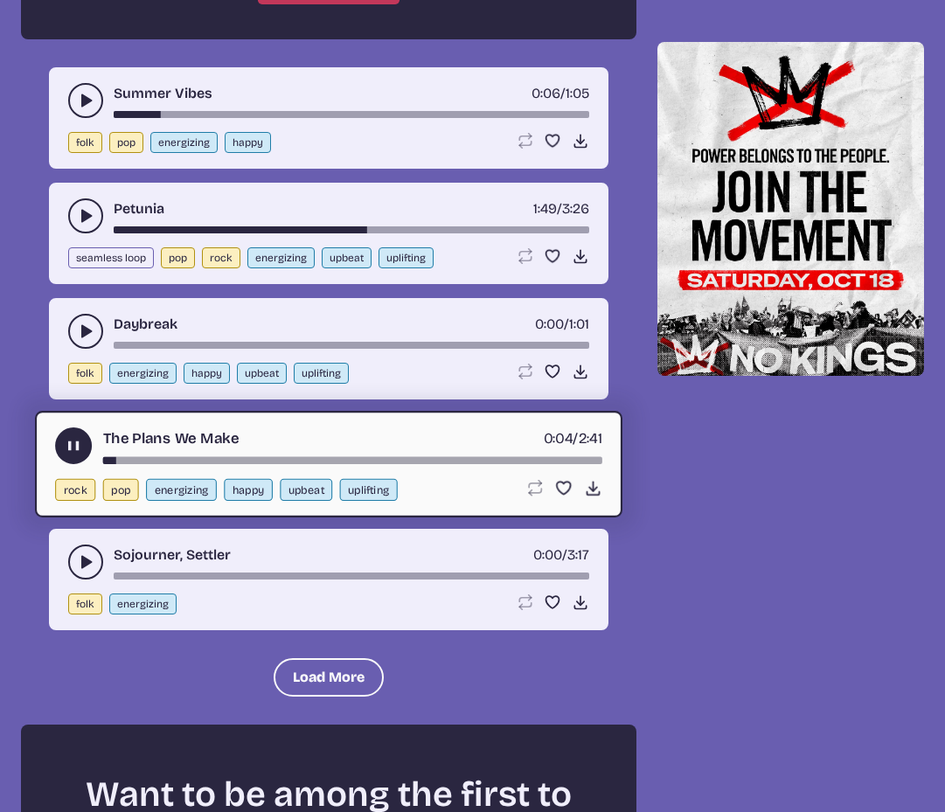
scroll to position [1805, 0]
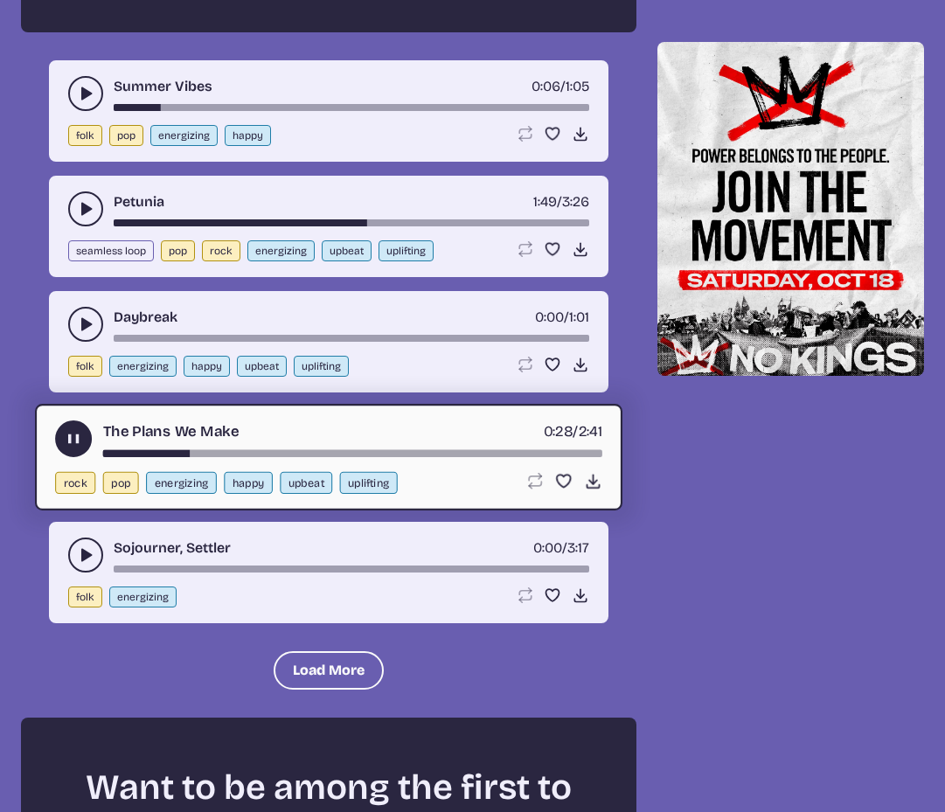
click at [71, 440] on use "play-pause toggle" at bounding box center [74, 439] width 18 height 18
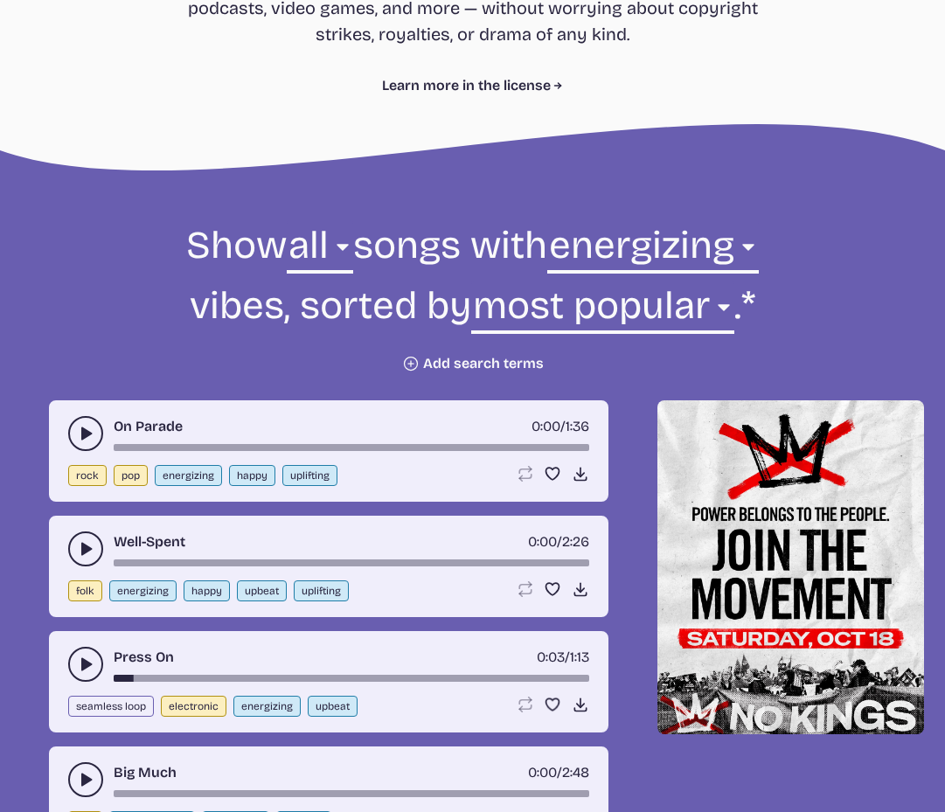
scroll to position [443, 0]
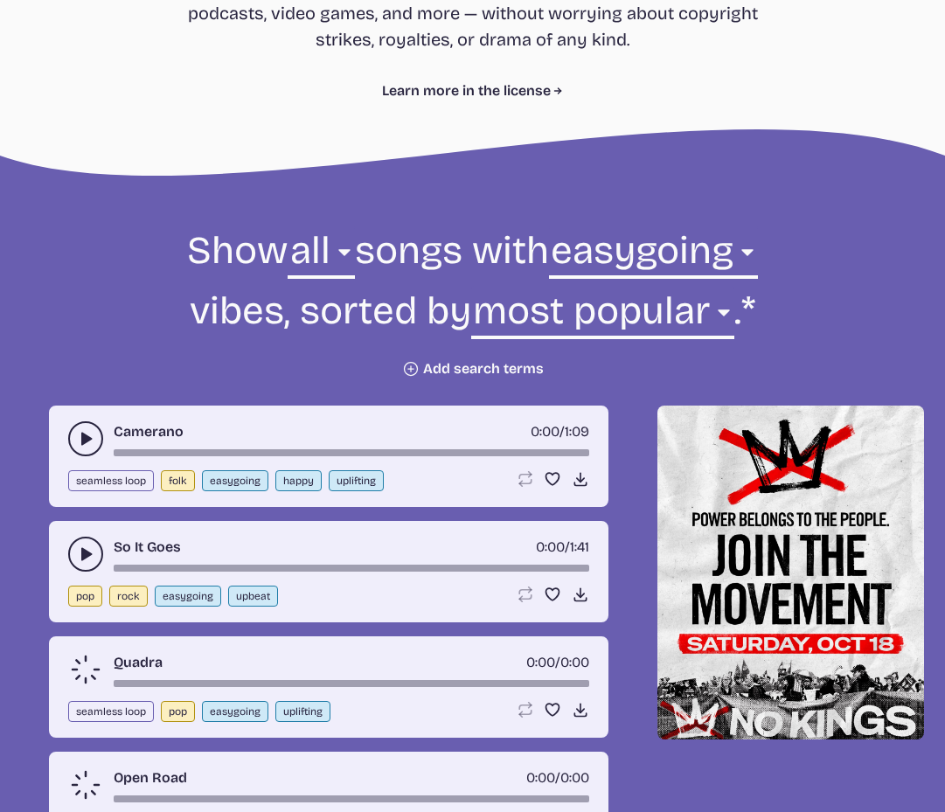
click at [91, 439] on use "play-pause toggle" at bounding box center [85, 438] width 17 height 17
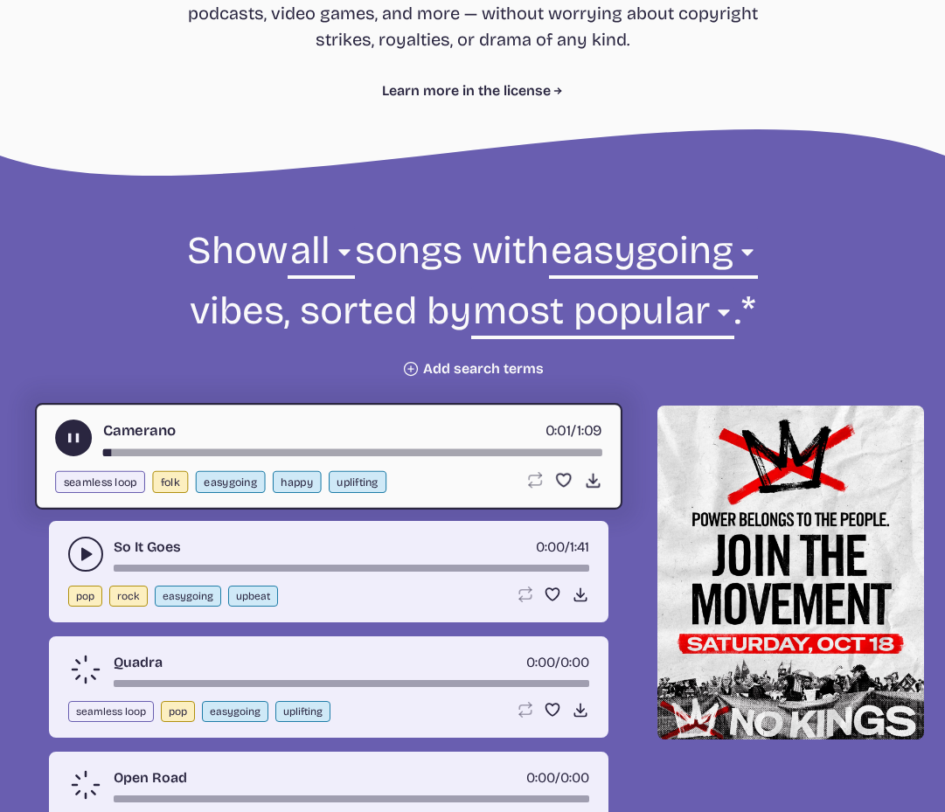
click at [84, 550] on use "play-pause toggle" at bounding box center [85, 554] width 17 height 17
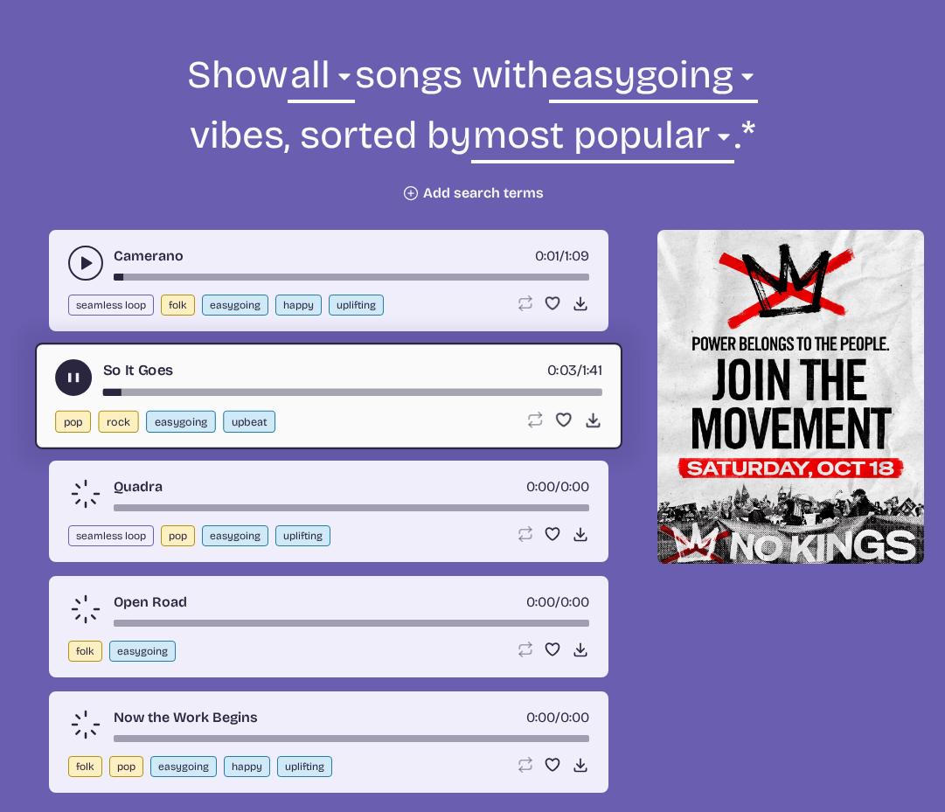
scroll to position [620, 0]
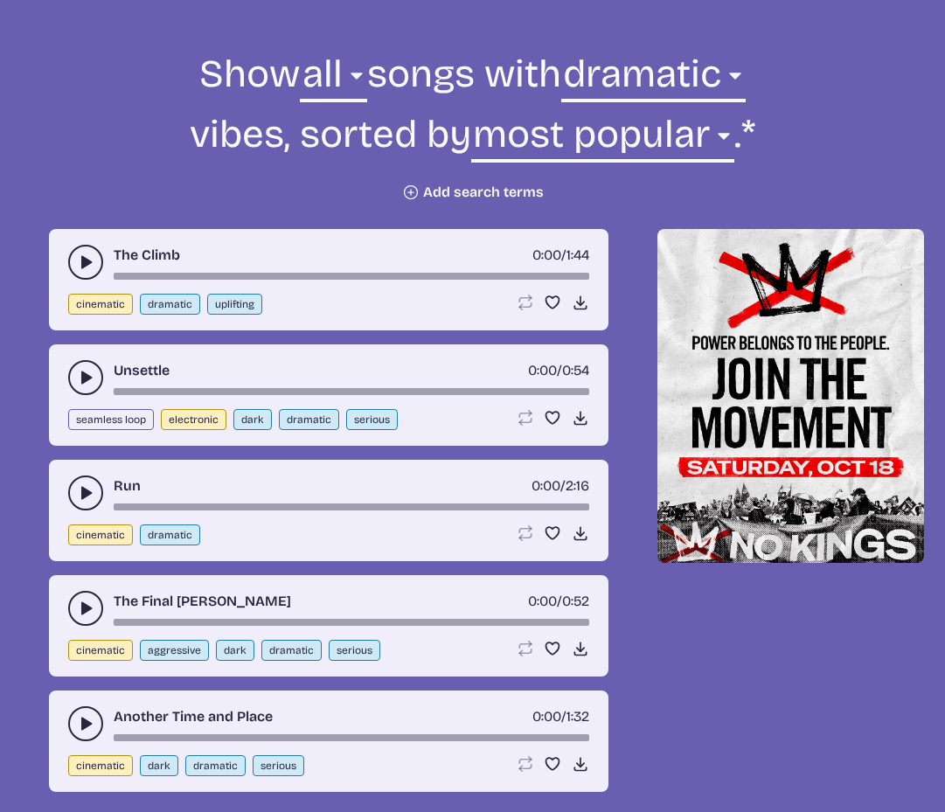
click at [76, 492] on button "play-pause toggle" at bounding box center [85, 493] width 35 height 35
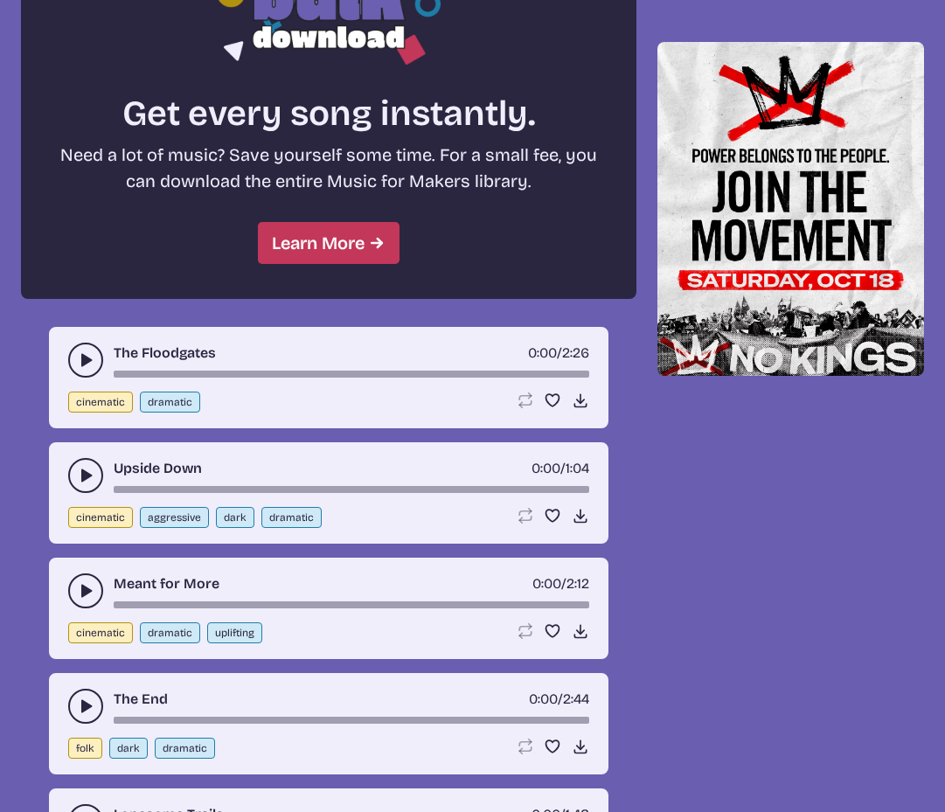
scroll to position [1596, 0]
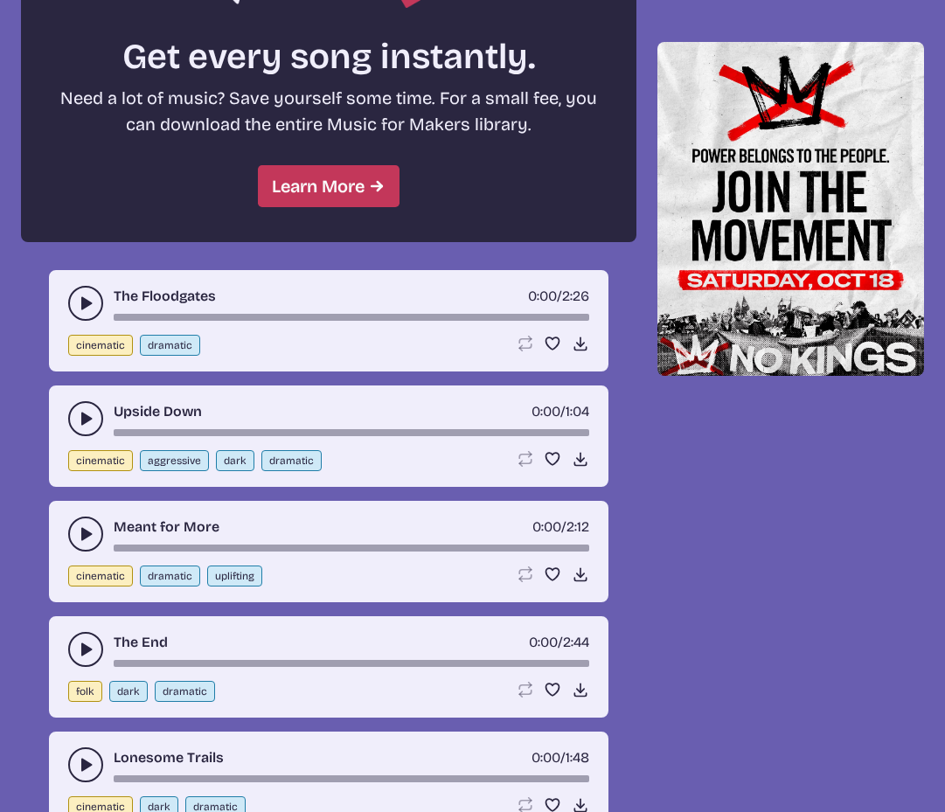
click at [81, 416] on use "play-pause toggle" at bounding box center [85, 418] width 17 height 17
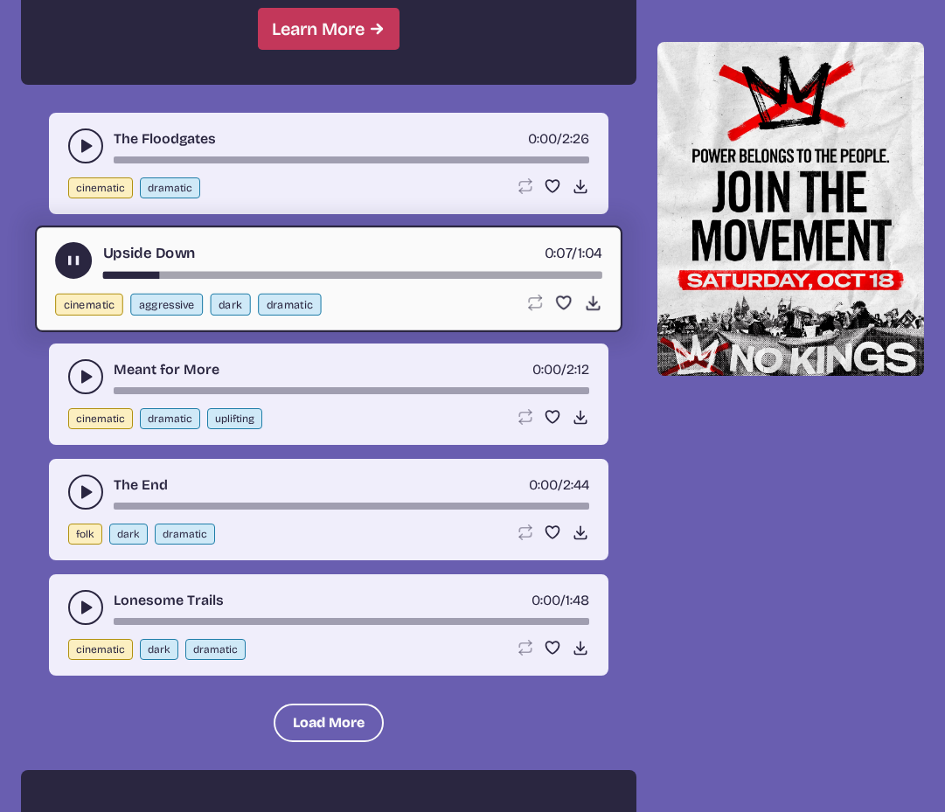
scroll to position [1754, 0]
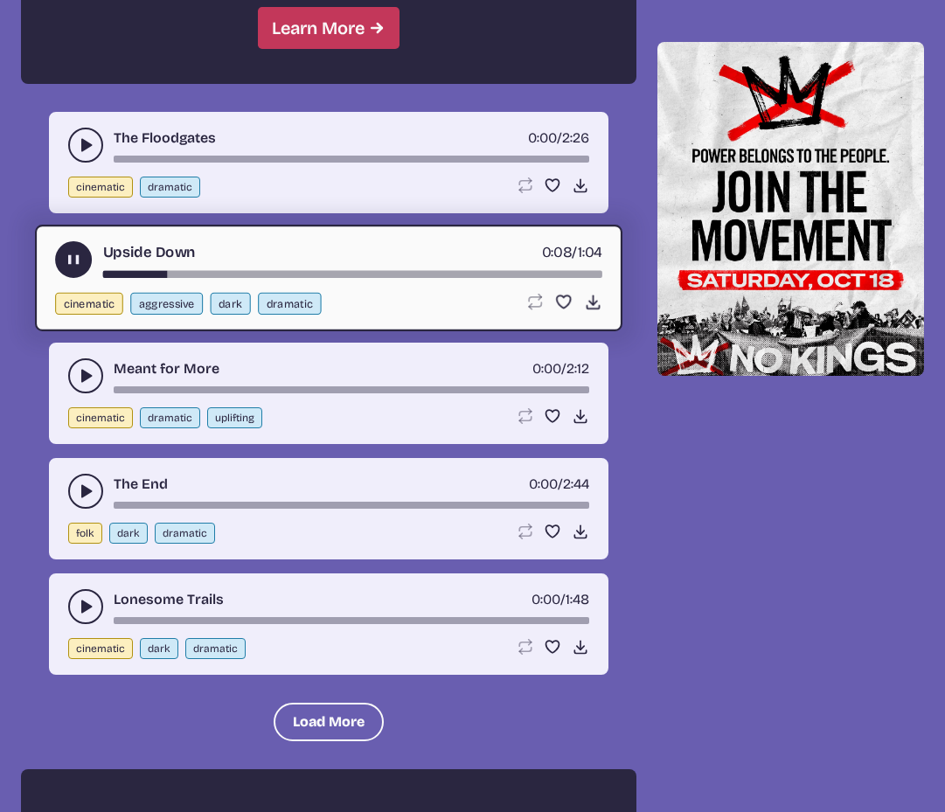
click at [84, 608] on use "play-pause toggle" at bounding box center [85, 606] width 17 height 17
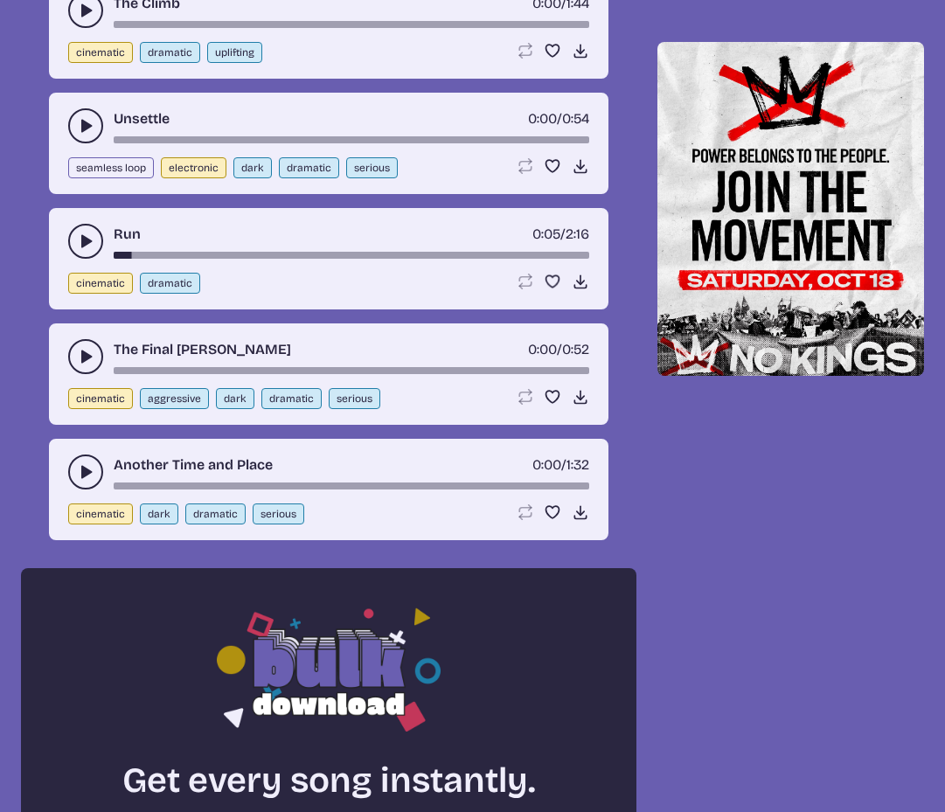
scroll to position [535, 0]
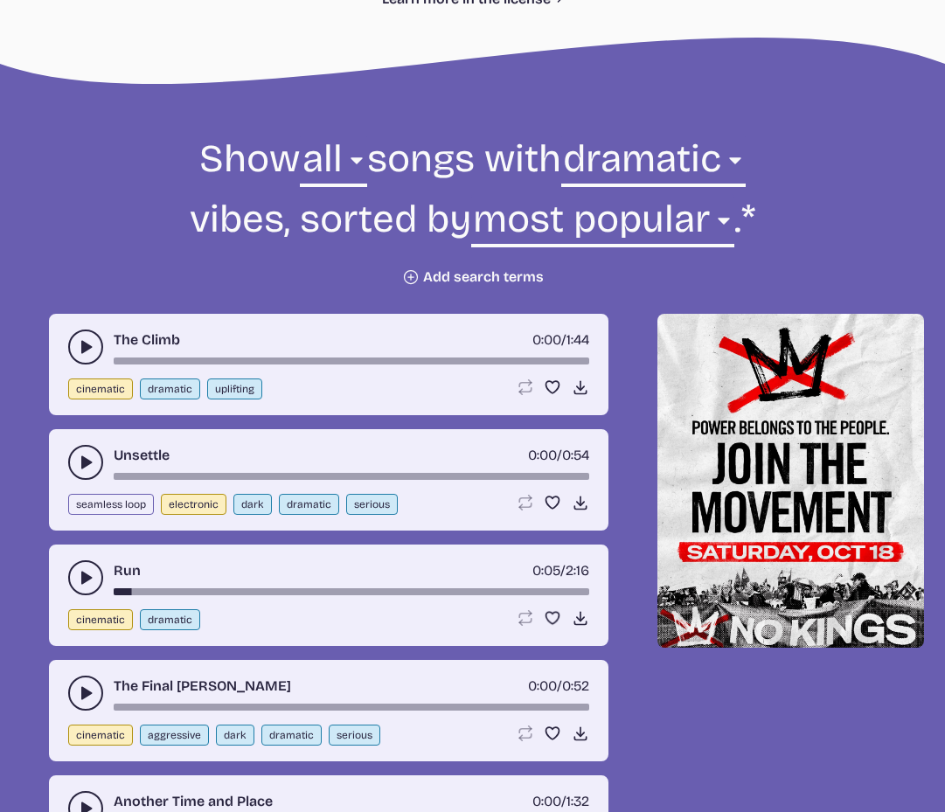
click at [78, 689] on icon "play-pause toggle" at bounding box center [85, 693] width 17 height 17
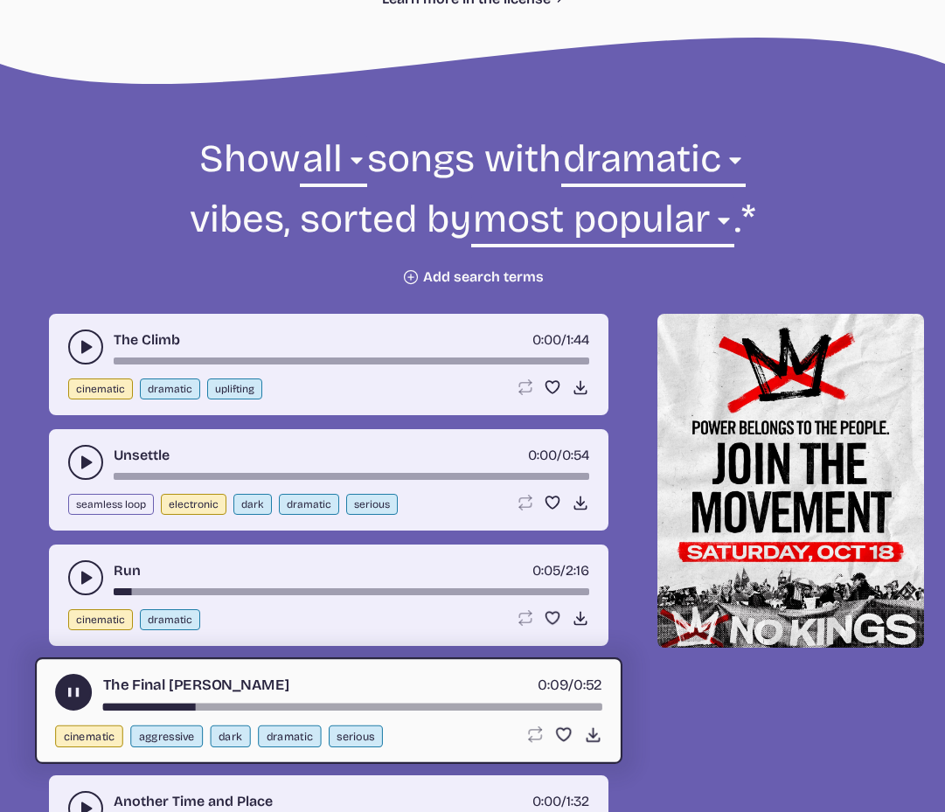
click at [80, 459] on icon "play-pause toggle" at bounding box center [85, 462] width 17 height 17
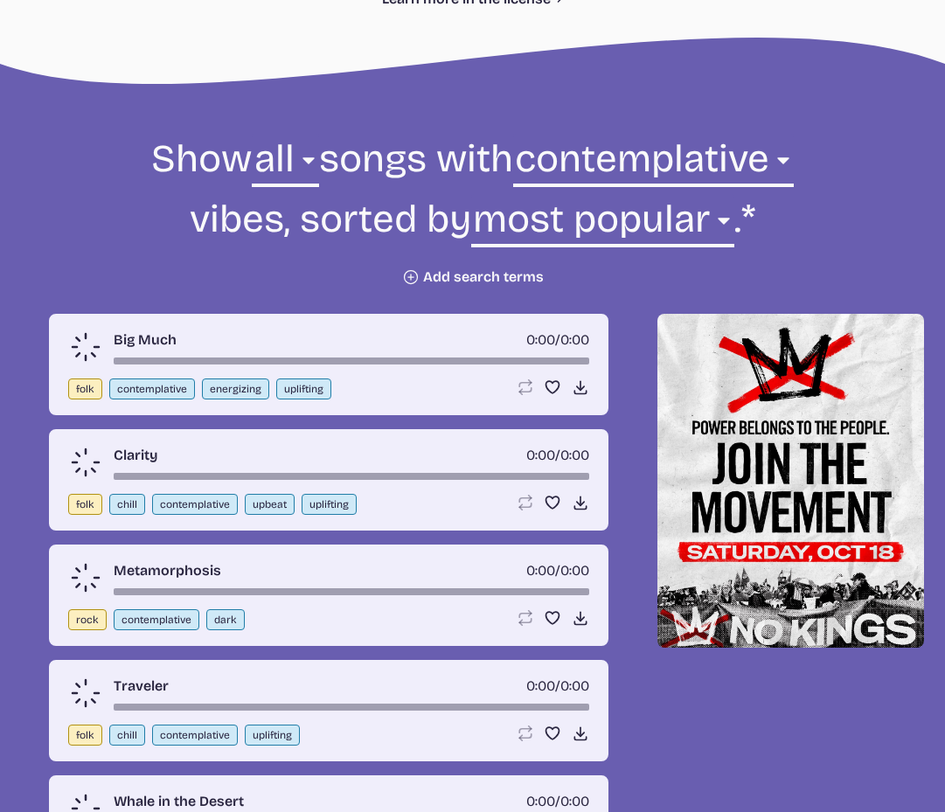
click at [87, 351] on icon at bounding box center [86, 347] width 48 height 48
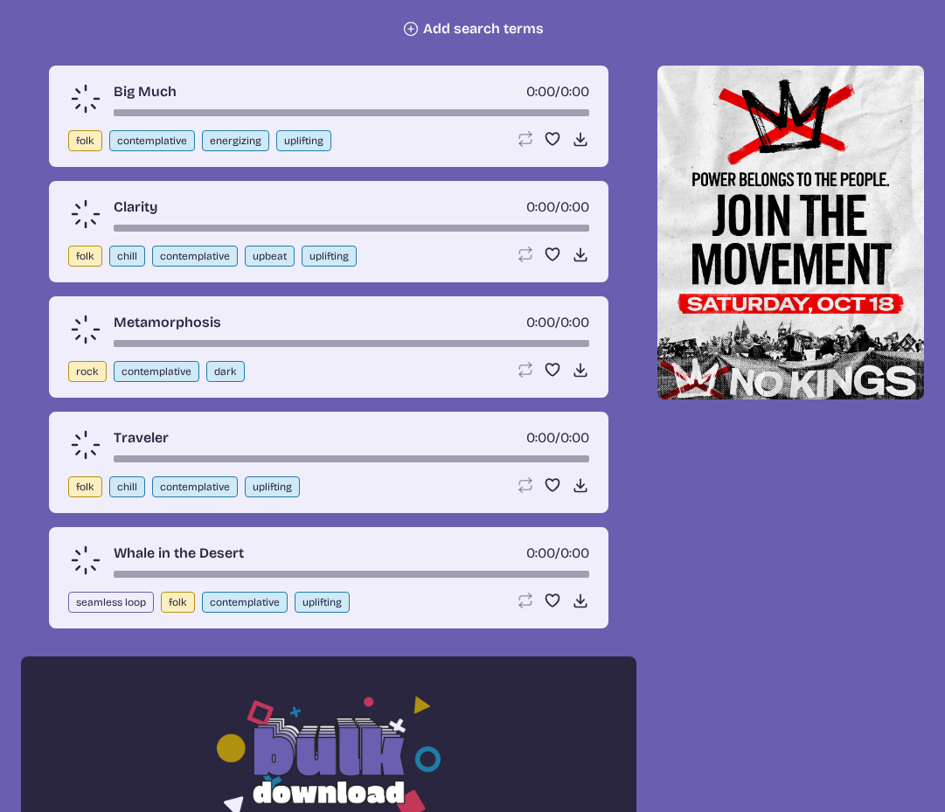
scroll to position [785, 0]
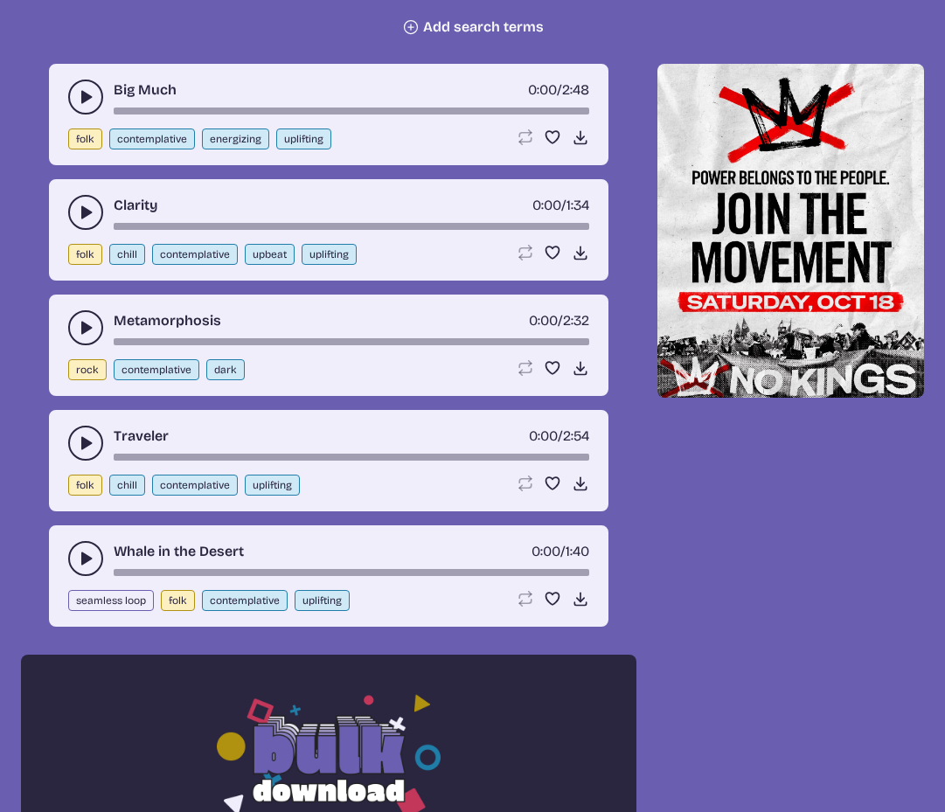
click at [74, 553] on button "play-pause toggle" at bounding box center [85, 558] width 35 height 35
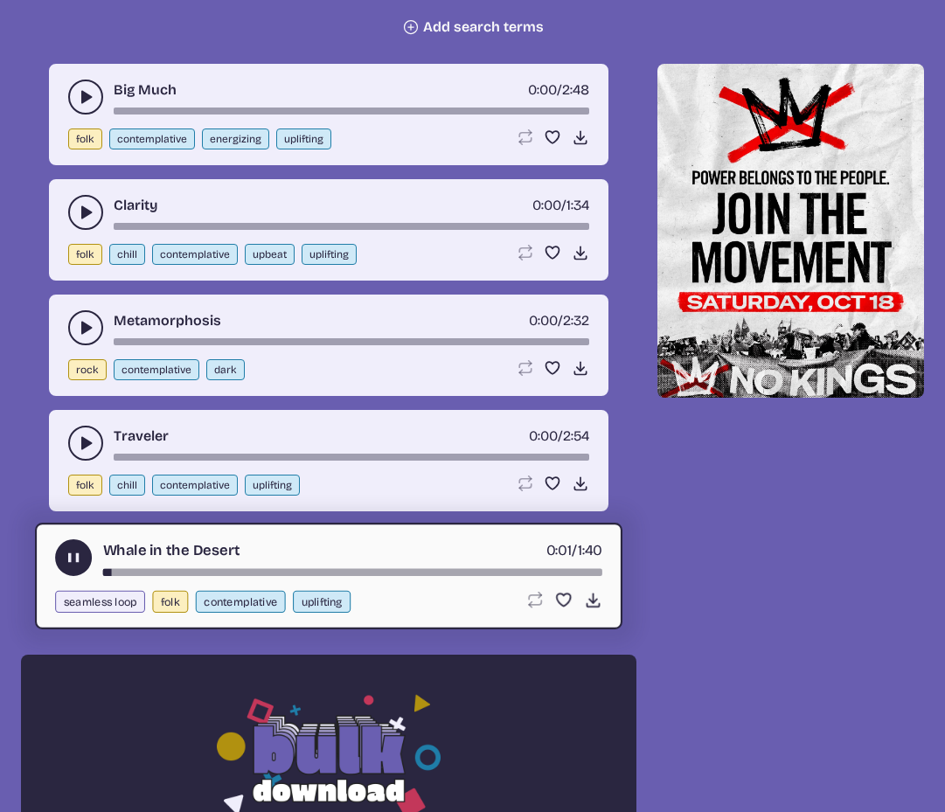
click at [74, 434] on button "play-pause toggle" at bounding box center [85, 443] width 35 height 35
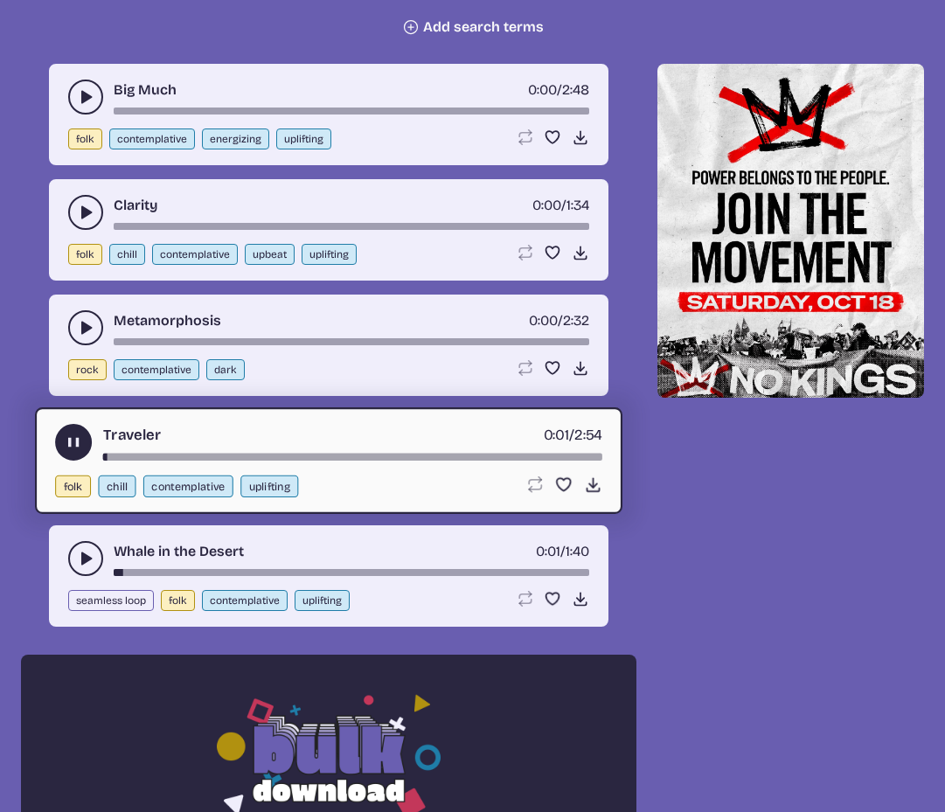
click at [84, 202] on button "play-pause toggle" at bounding box center [85, 212] width 35 height 35
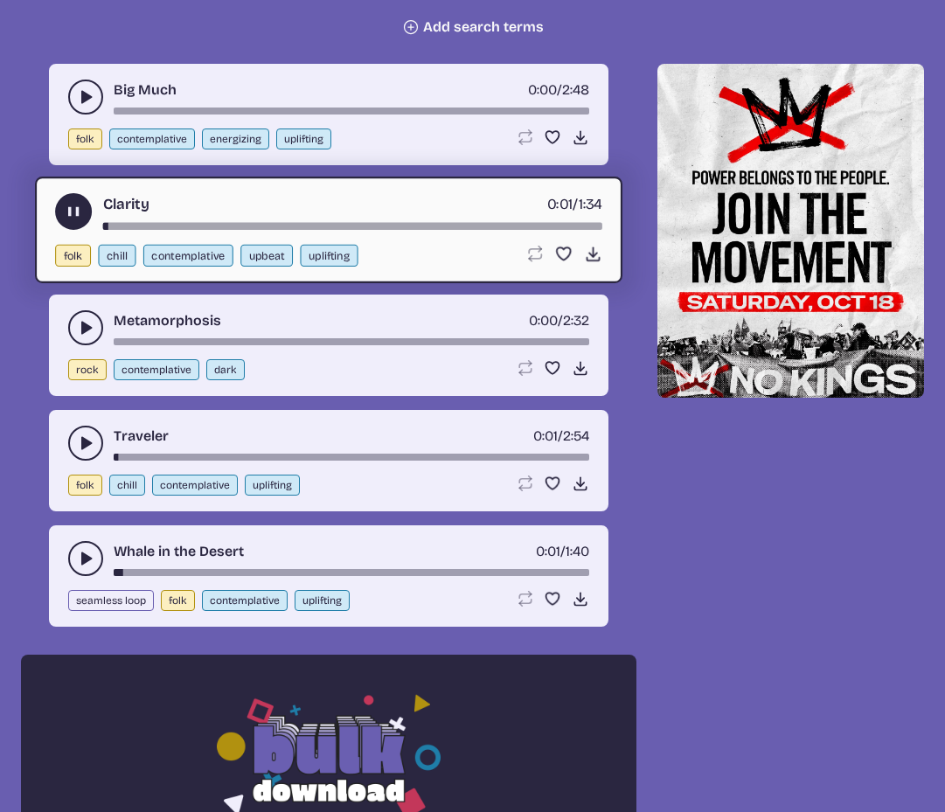
click at [81, 86] on button "play-pause toggle" at bounding box center [85, 97] width 35 height 35
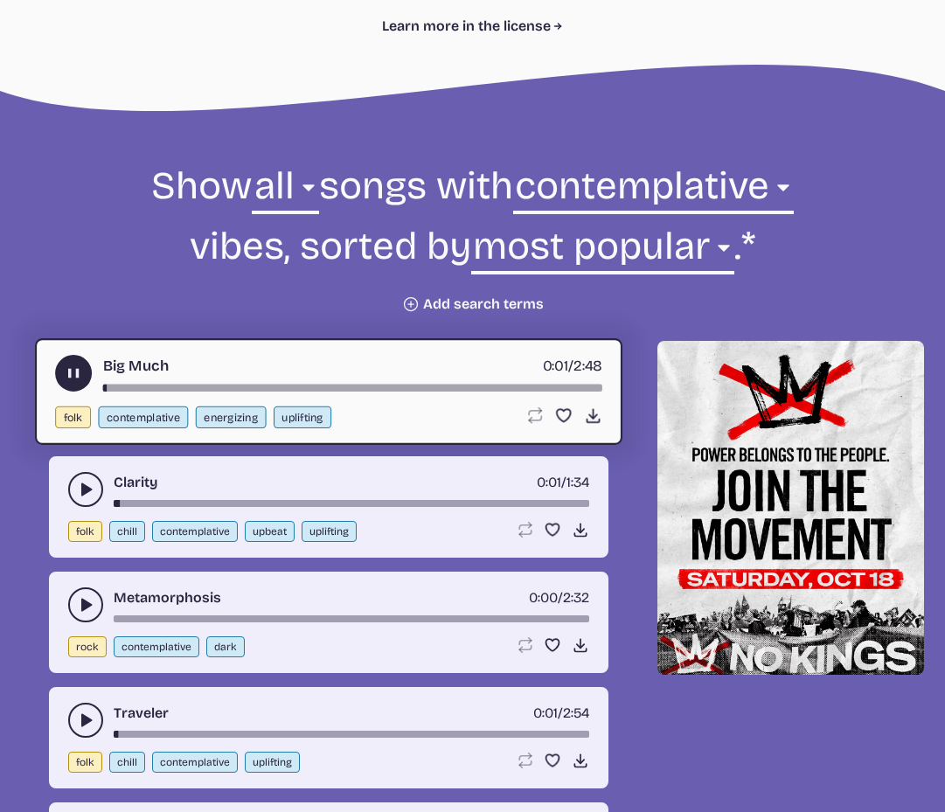
scroll to position [370, 0]
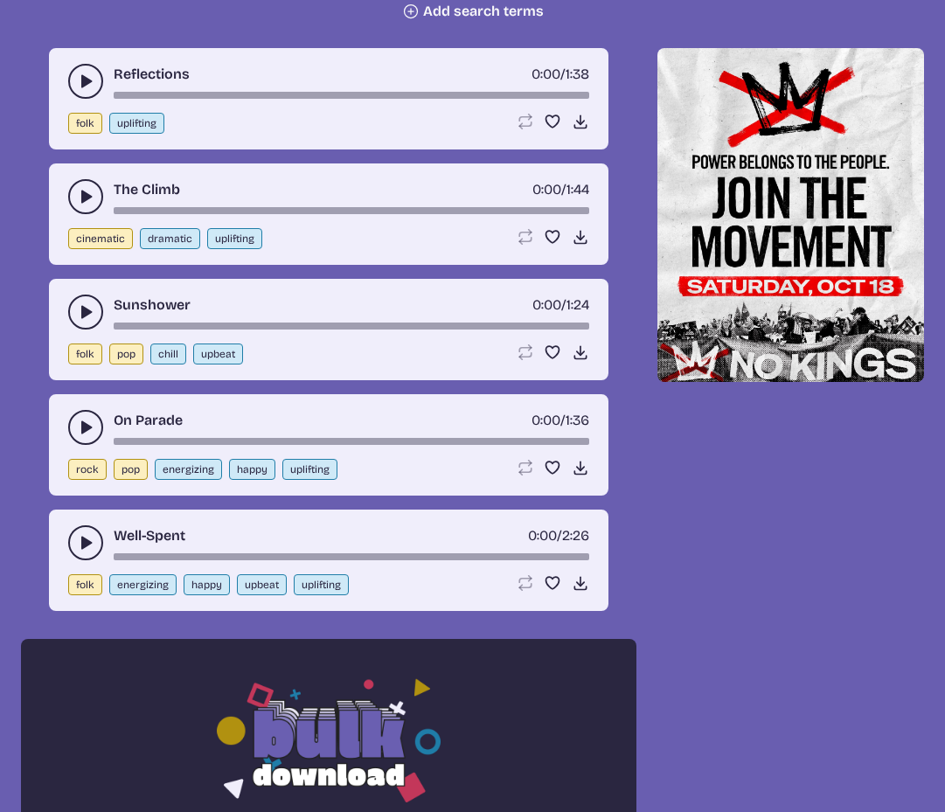
scroll to position [872, 0]
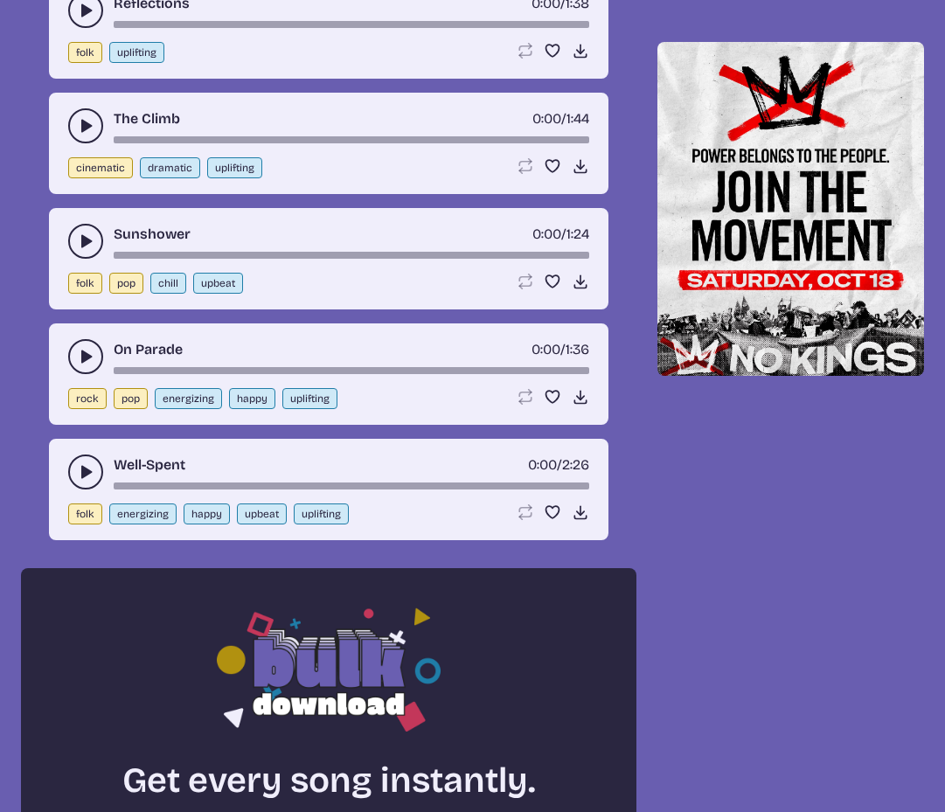
click at [296, 399] on button "uplifting" at bounding box center [309, 398] width 55 height 21
select select "uplifting"
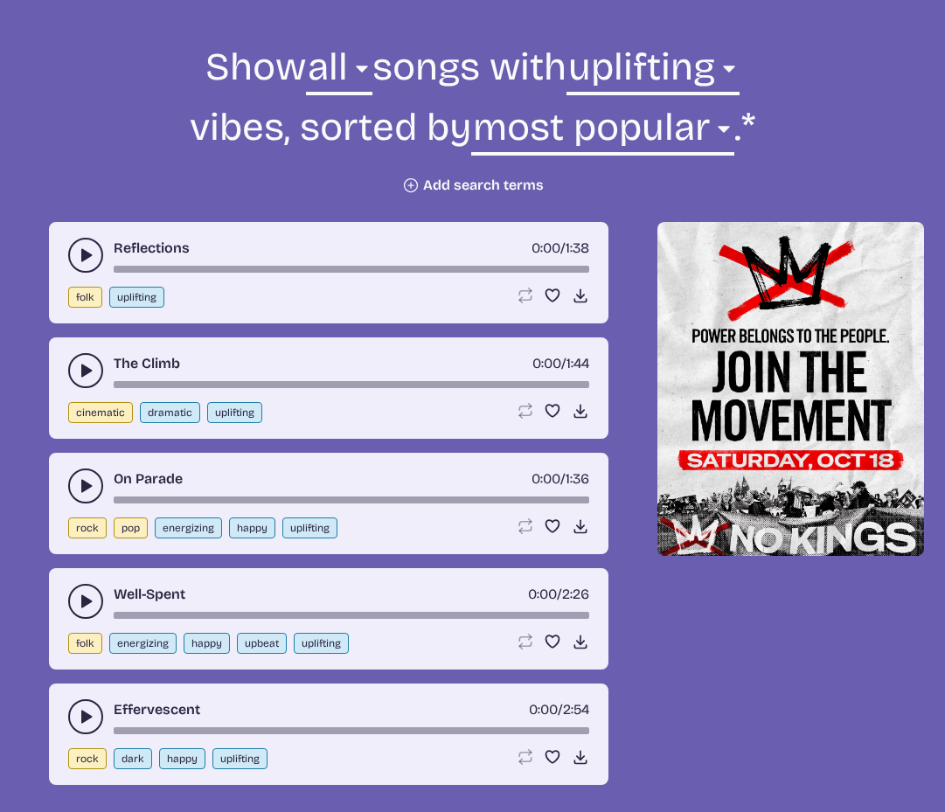
click at [85, 251] on use "play-pause toggle" at bounding box center [85, 255] width 17 height 17
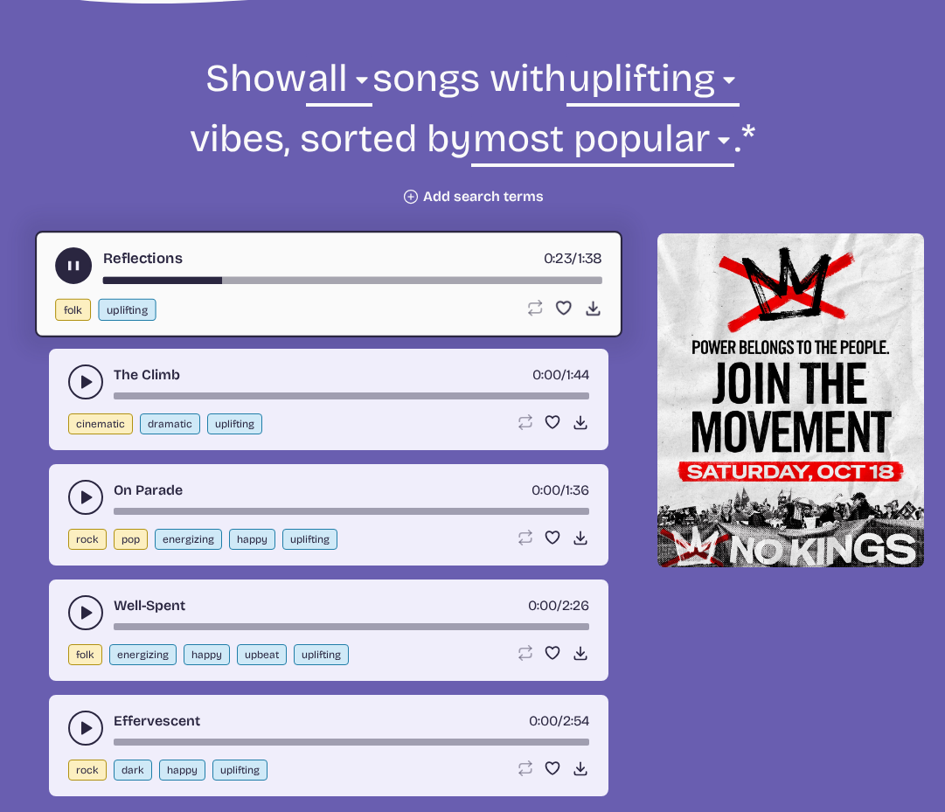
scroll to position [581, 0]
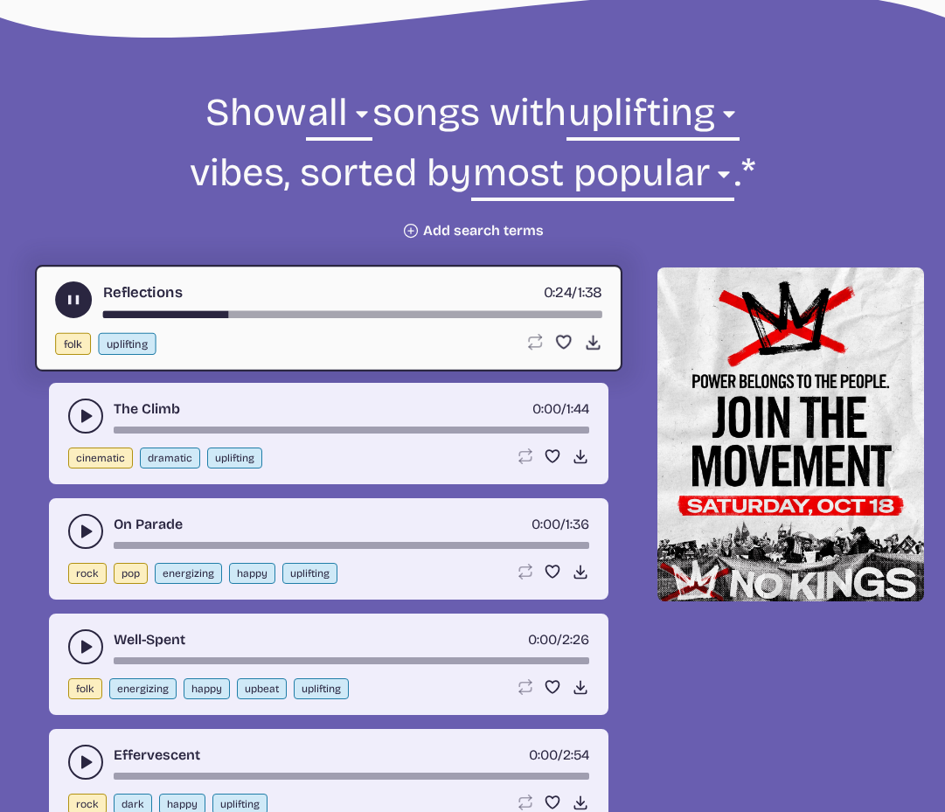
click at [131, 307] on div "Reflections 0:24 / 1:38" at bounding box center [328, 300] width 547 height 37
click at [82, 407] on button "play-pause toggle" at bounding box center [85, 416] width 35 height 35
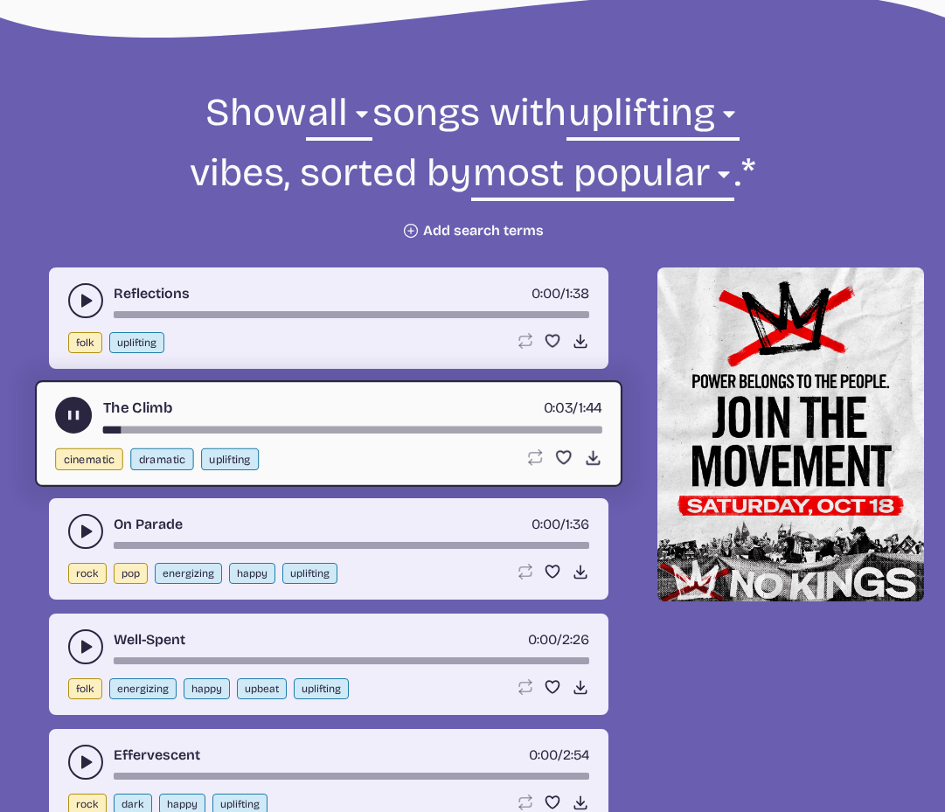
click at [85, 534] on use "play-pause toggle" at bounding box center [85, 531] width 17 height 17
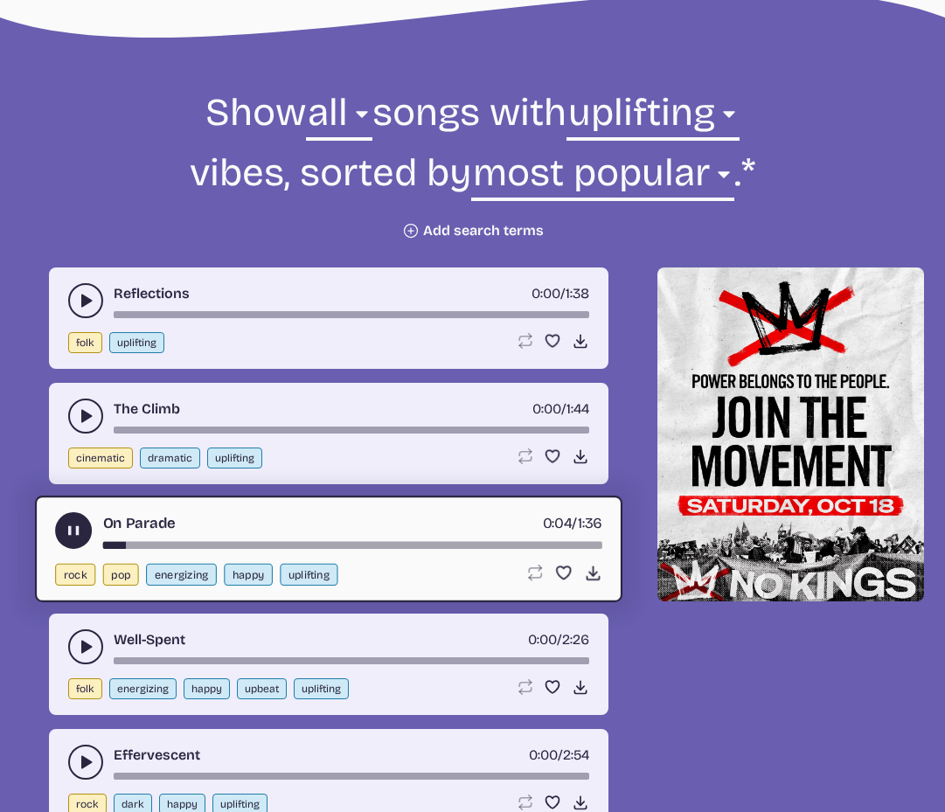
click at [78, 648] on icon "play-pause toggle" at bounding box center [85, 646] width 17 height 17
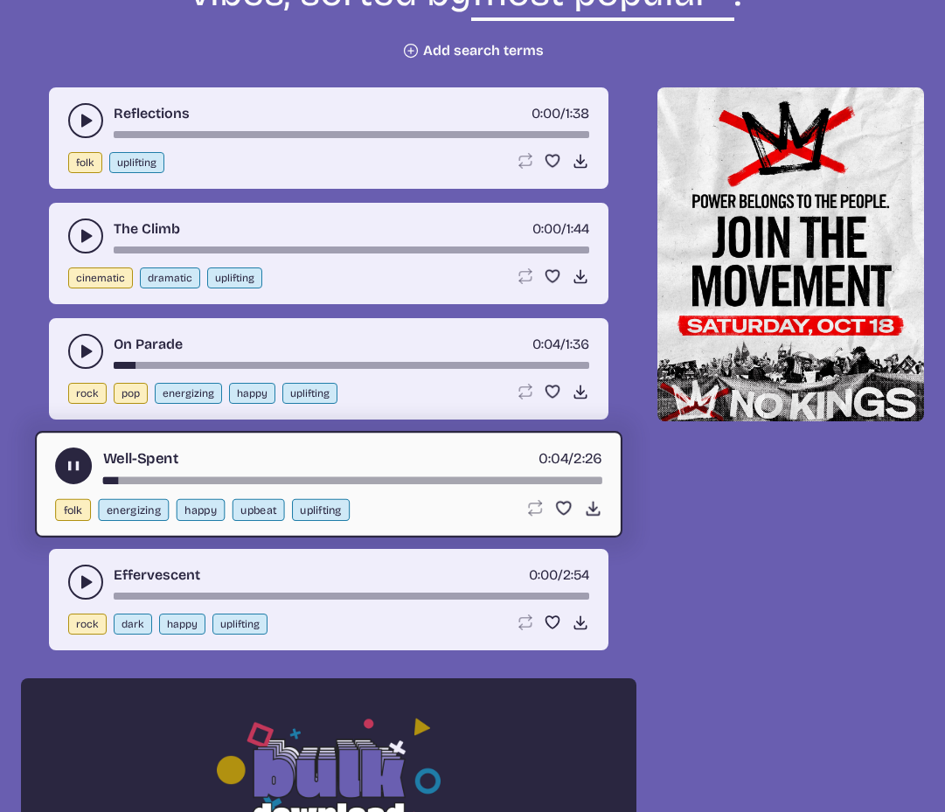
scroll to position [764, 0]
